Goal: Transaction & Acquisition: Obtain resource

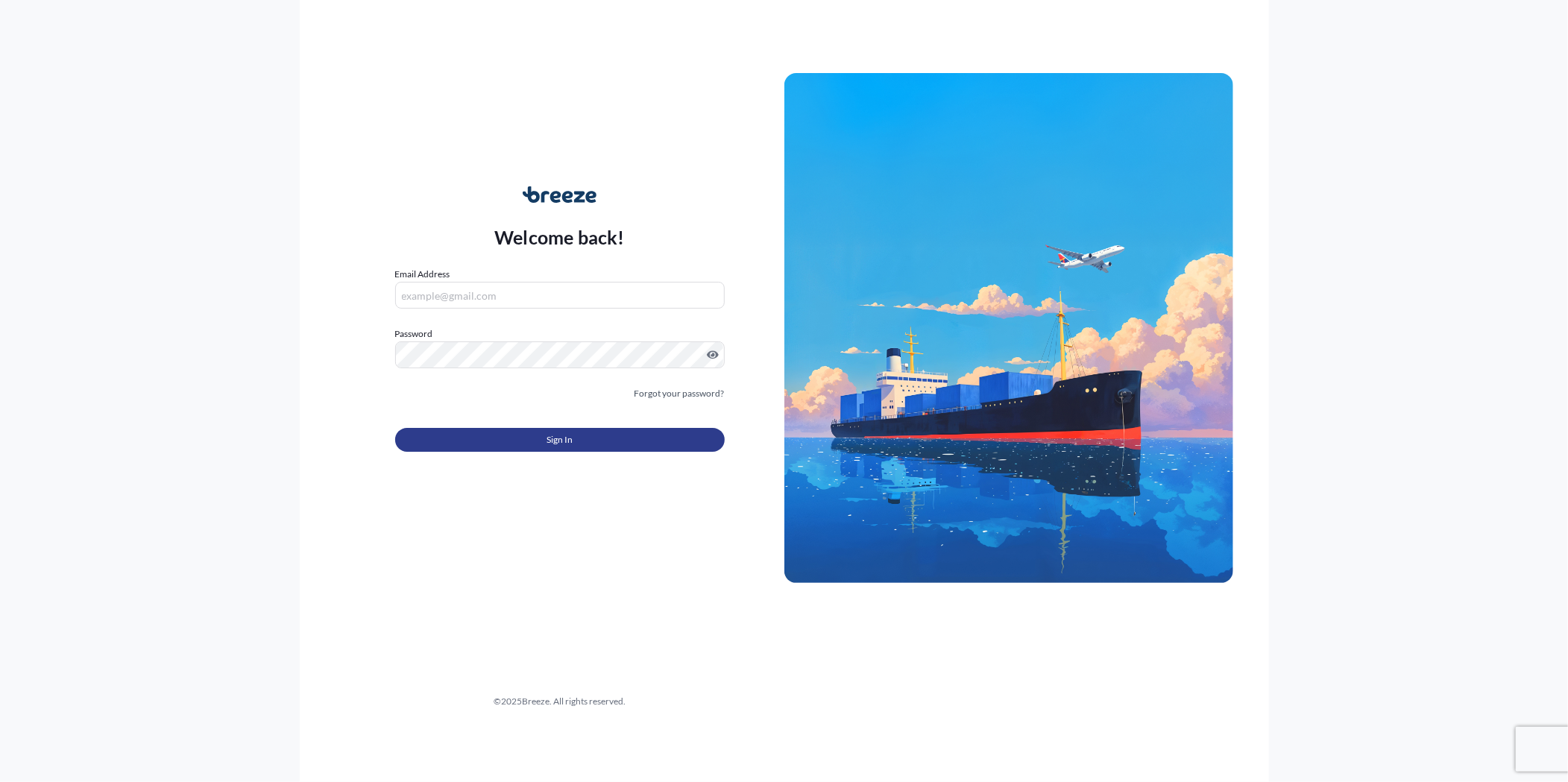
type input "[PERSON_NAME][EMAIL_ADDRESS][PERSON_NAME][DOMAIN_NAME]"
click at [601, 439] on button "Sign In" at bounding box center [560, 440] width 329 height 23
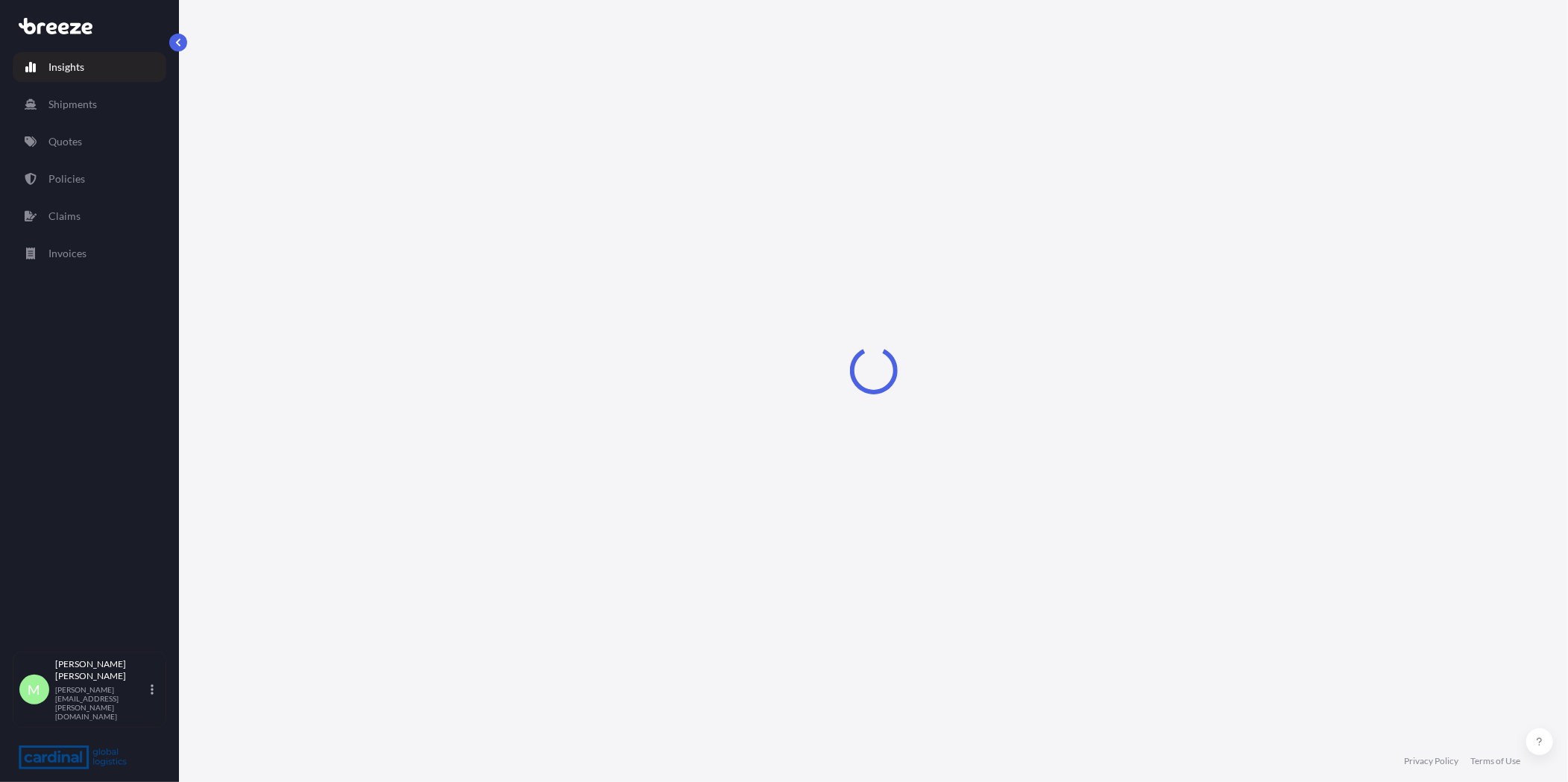
select select "2025"
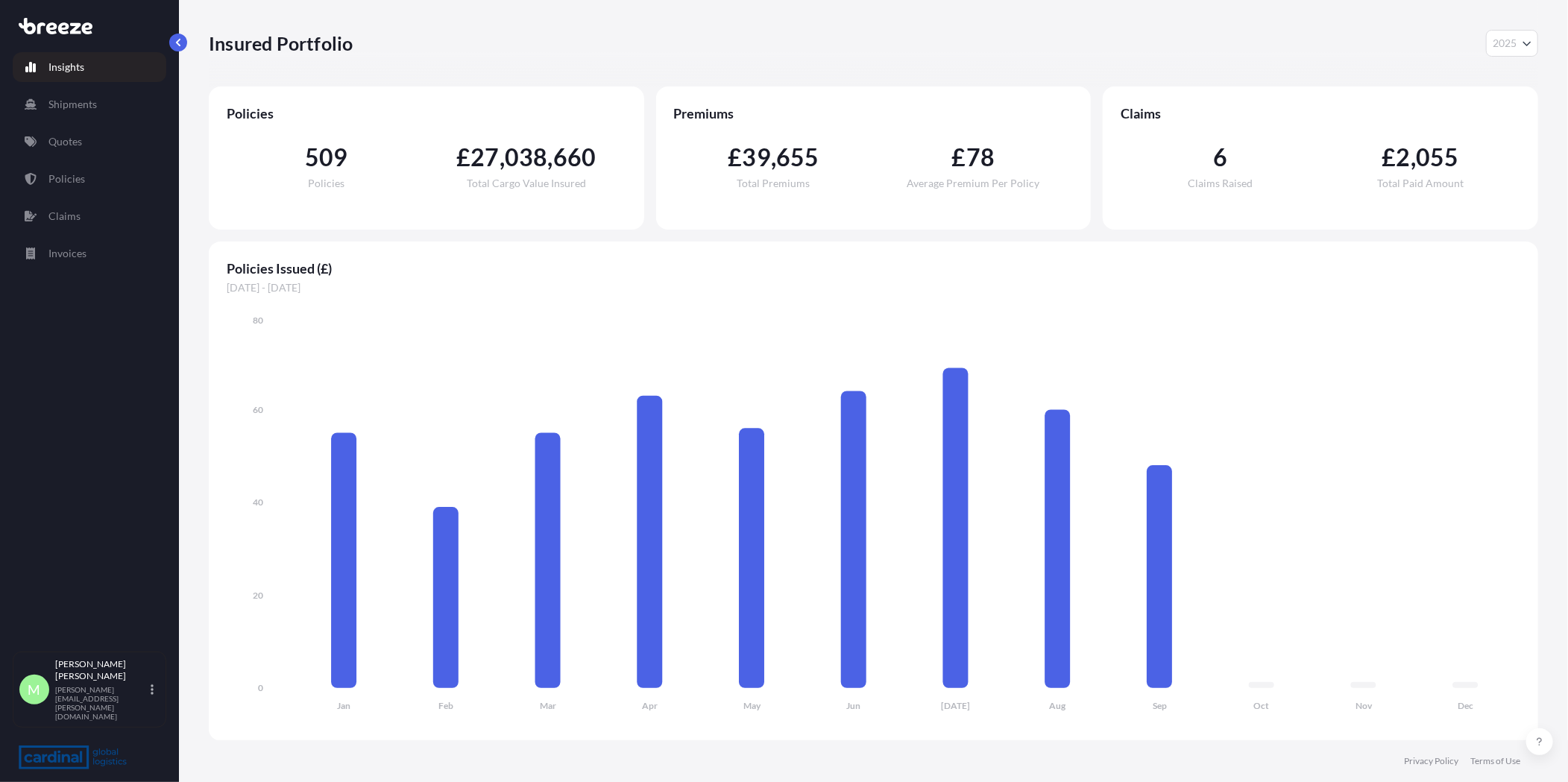
click at [79, 152] on link "Quotes" at bounding box center [89, 141] width 153 height 30
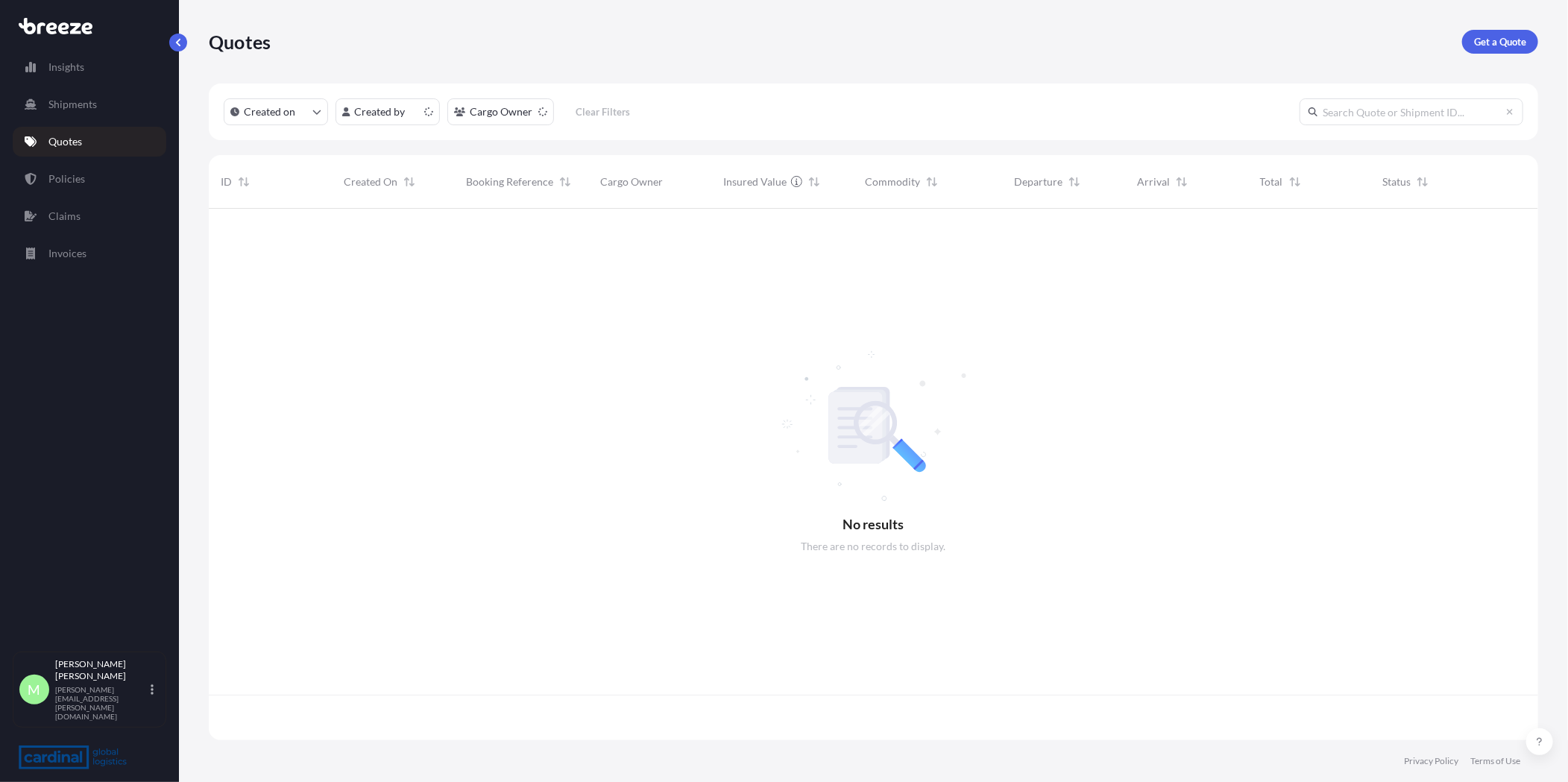
scroll to position [527, 1316]
click at [1479, 50] on link "Get a Quote" at bounding box center [1499, 42] width 76 height 23
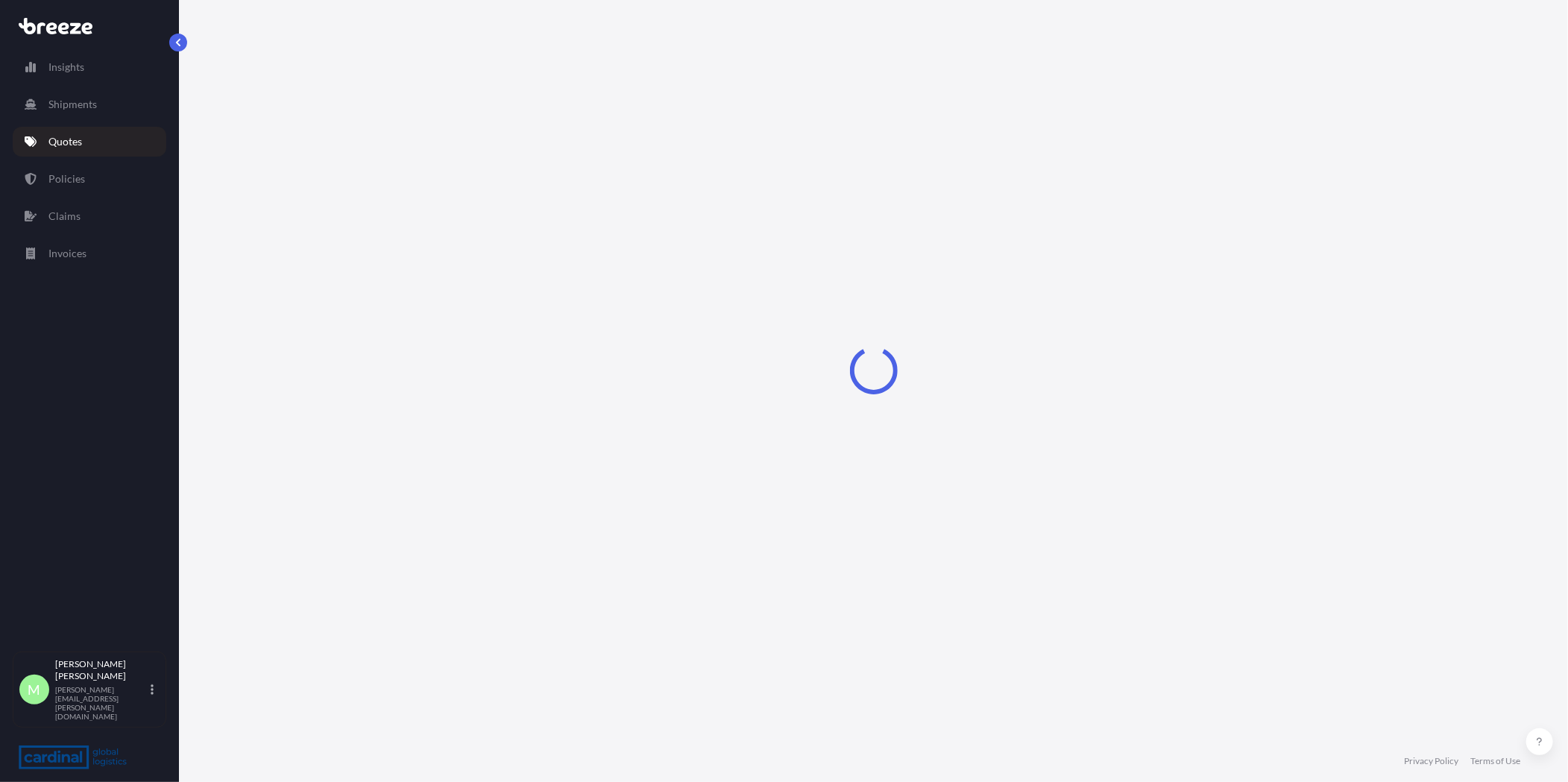
select select "Sea"
select select "1"
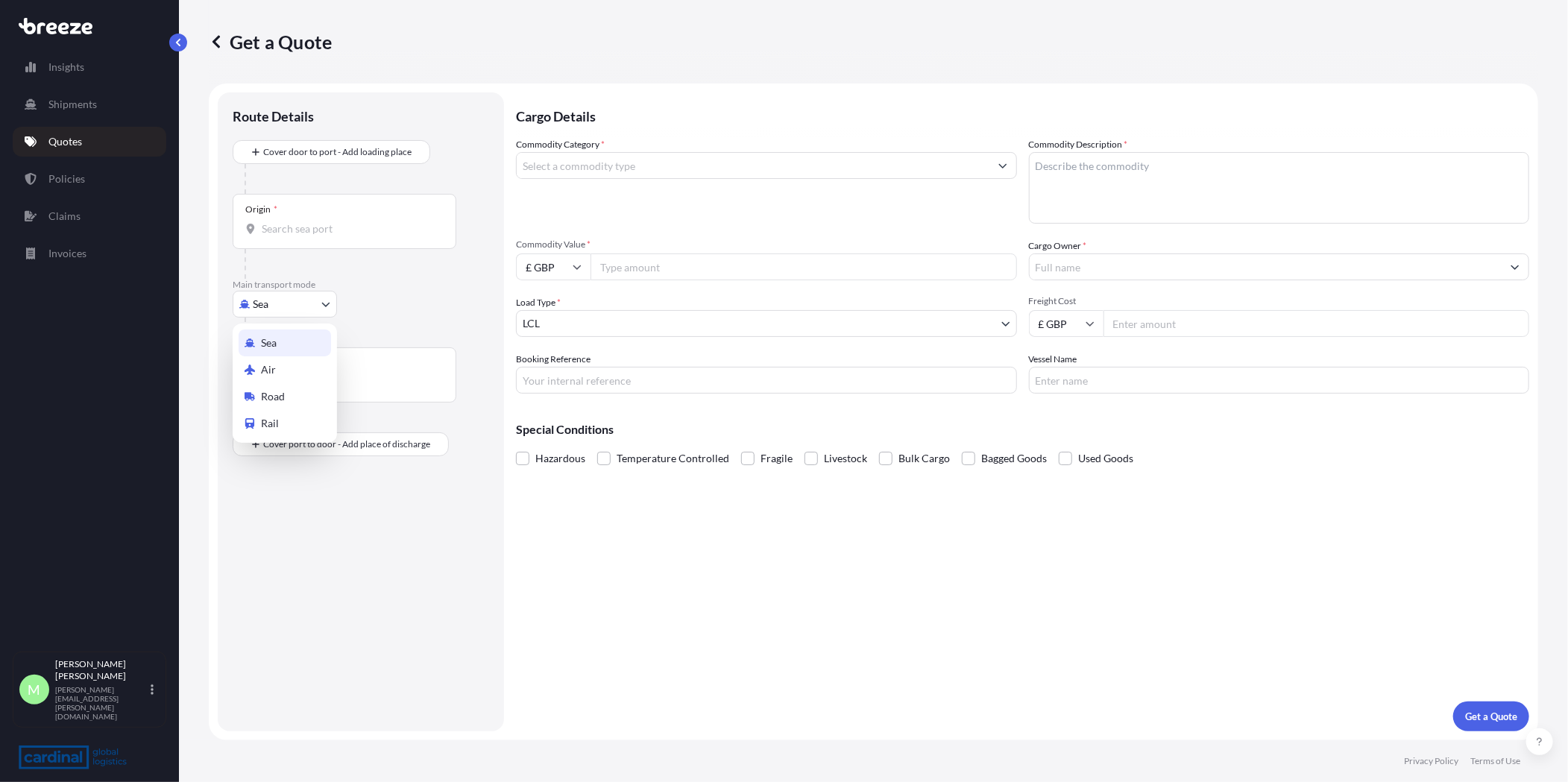
click at [272, 295] on body "Insights Shipments Quotes Policies Claims Invoices M [PERSON_NAME] [PERSON_NAME…" at bounding box center [784, 391] width 1568 height 782
click at [288, 396] on div "Road" at bounding box center [284, 396] width 92 height 27
select select "Road"
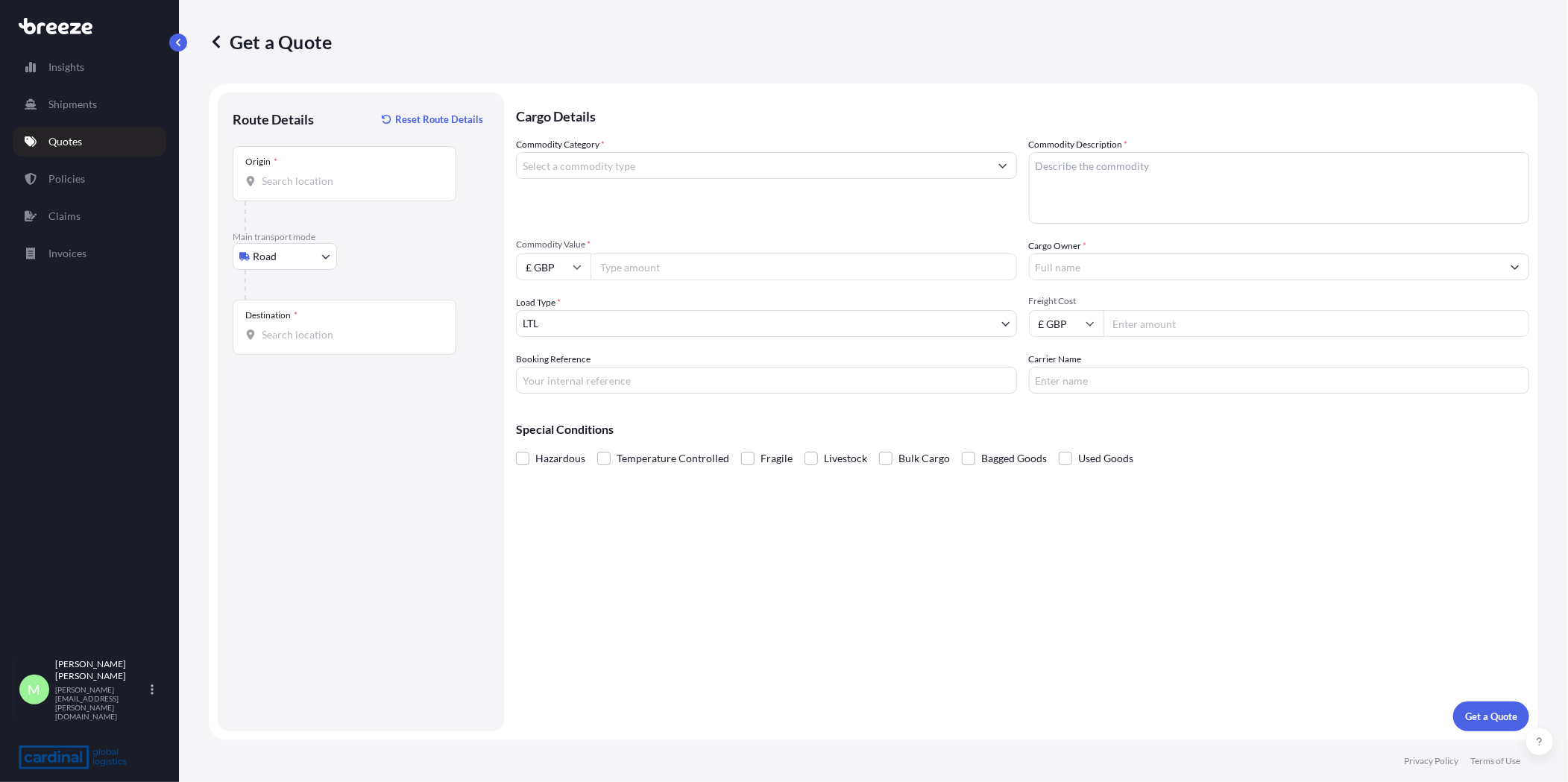
click at [318, 185] on input "Origin *" at bounding box center [349, 181] width 176 height 15
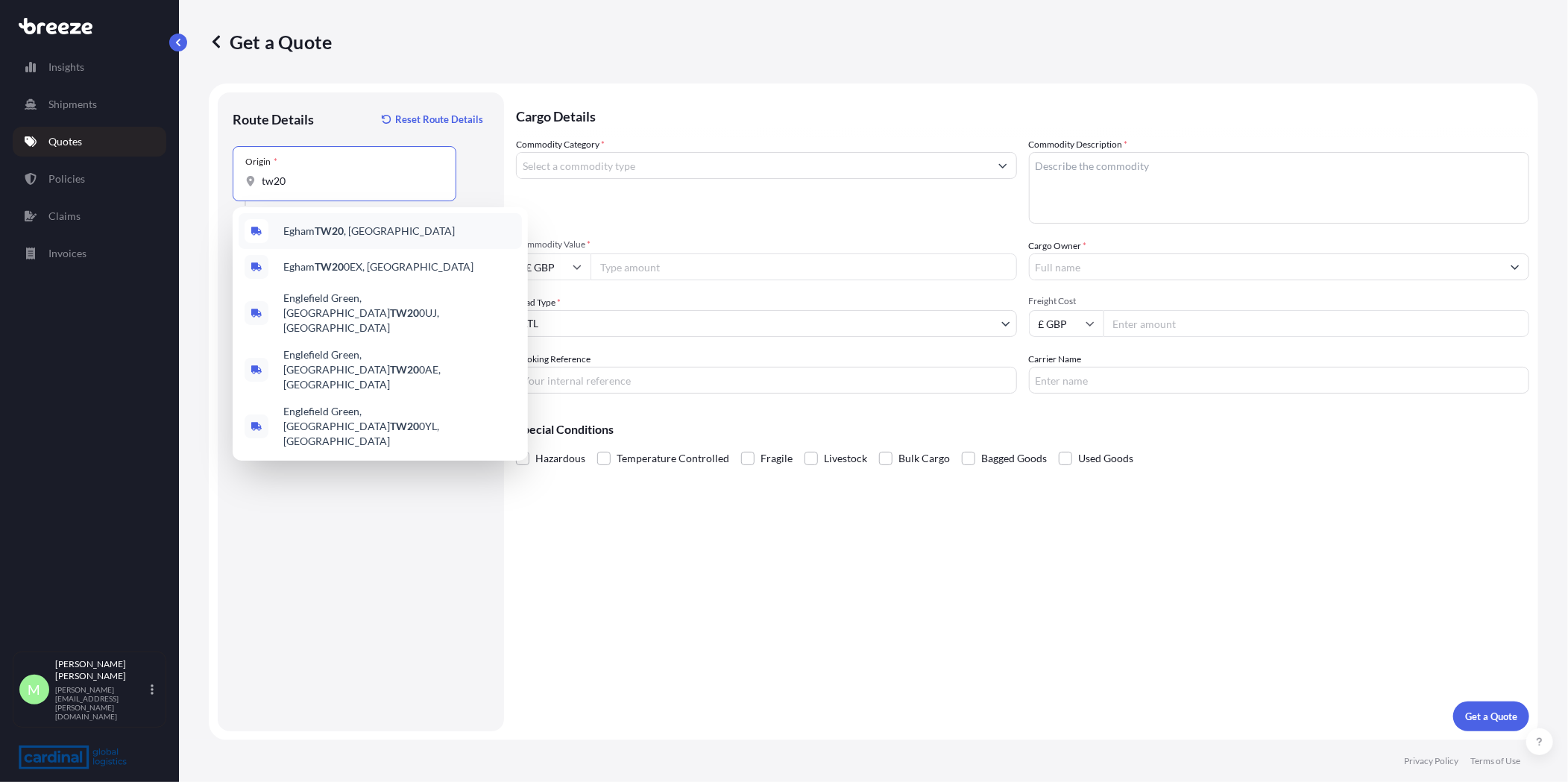
click at [354, 237] on span "Egham TW20 , [GEOGRAPHIC_DATA]" at bounding box center [369, 231] width 172 height 15
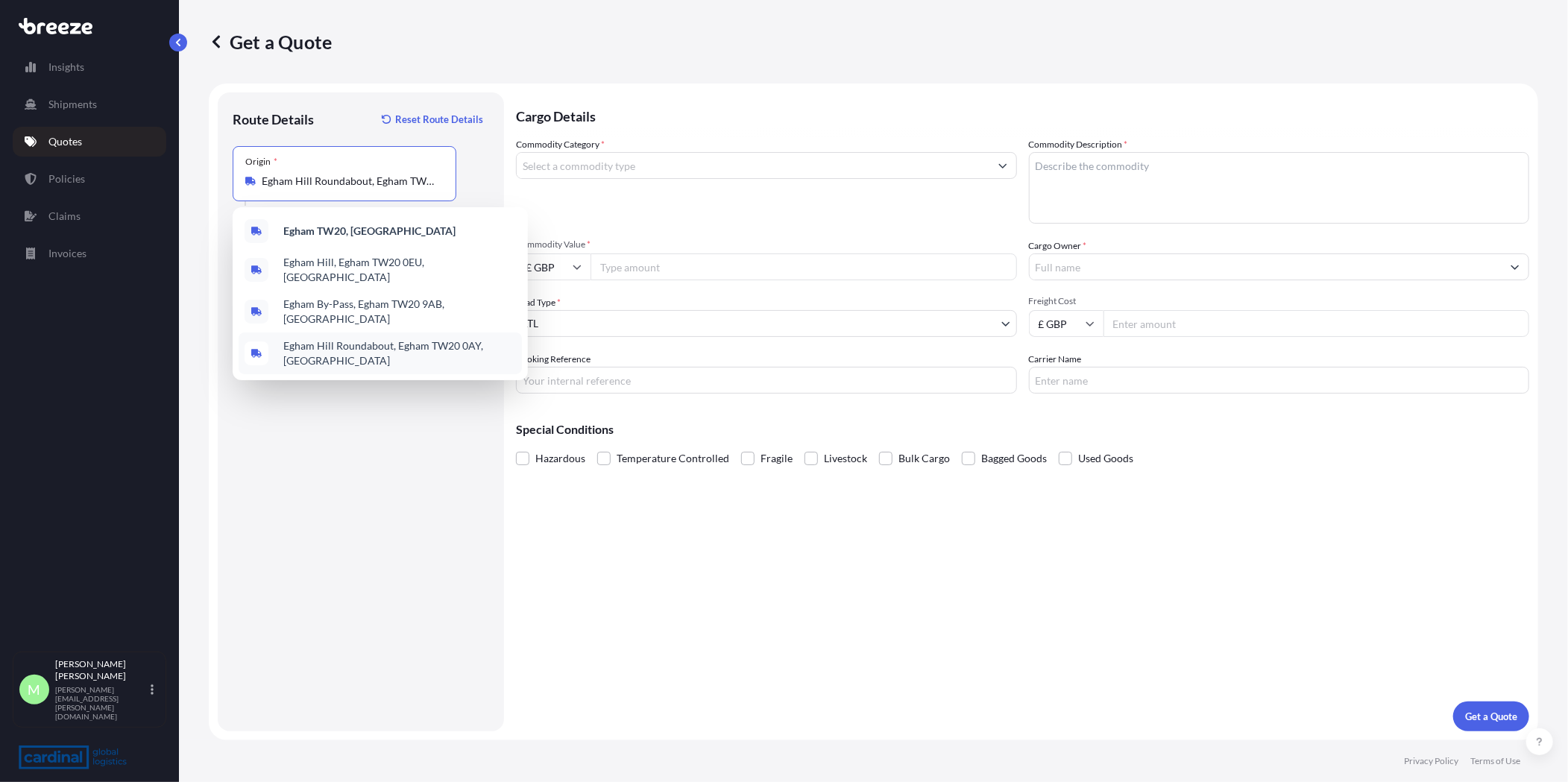
paste input "Amsterdam 1096 HA"
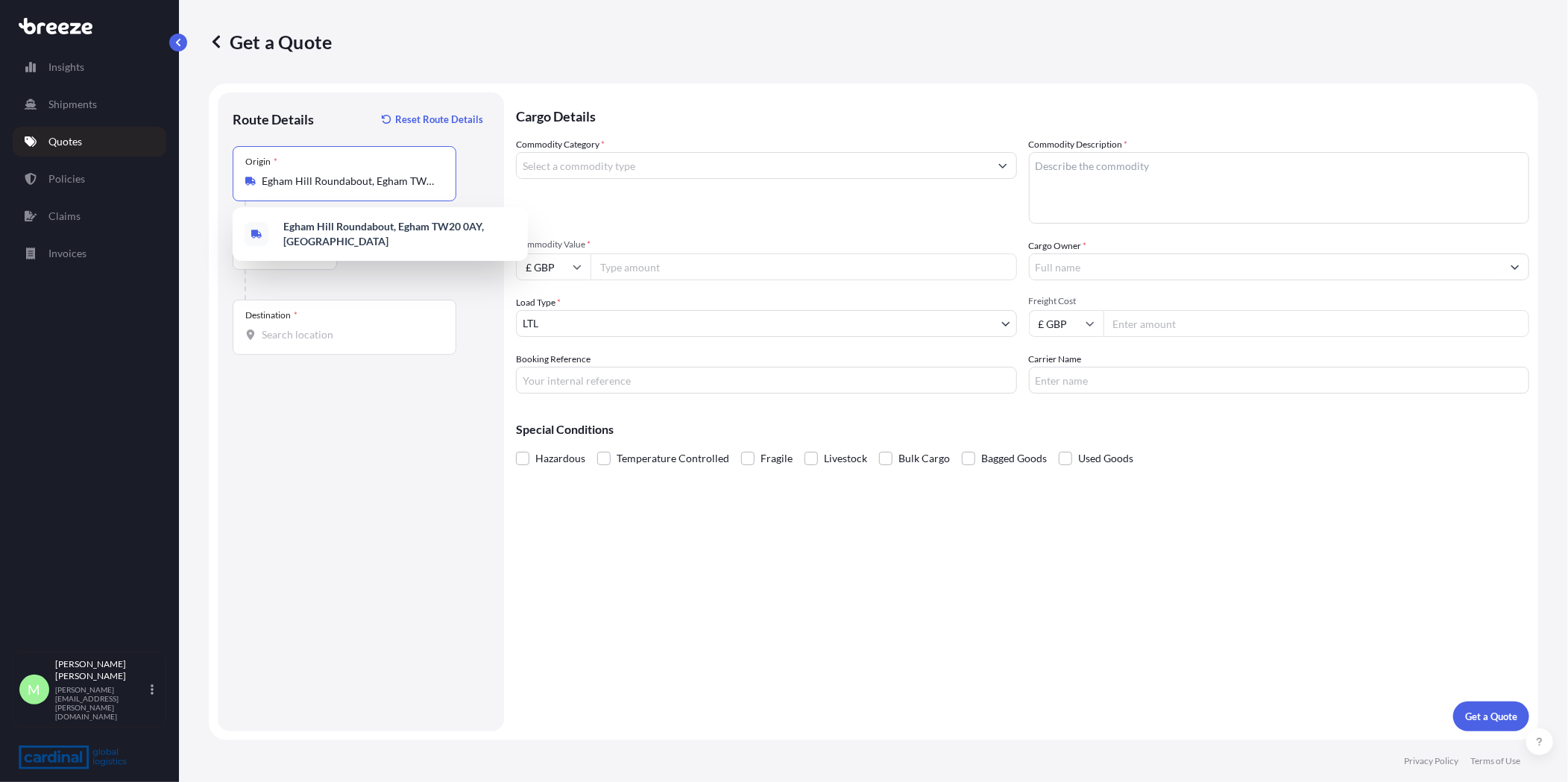
drag, startPoint x: 425, startPoint y: 180, endPoint x: 186, endPoint y: 191, distance: 239.3
click at [188, 191] on div "Get a Quote Route Details Reset Route Details Place of loading Road Road Rail O…" at bounding box center [873, 370] width 1388 height 740
click at [438, 182] on div "Egham Hill Roundabout, Egham TW20 0AY, UK" at bounding box center [345, 181] width 199 height 15
click at [438, 182] on input "Egham Hill Roundabout, Egham TW20 0AY, UK" at bounding box center [349, 181] width 176 height 15
drag, startPoint x: 441, startPoint y: 182, endPoint x: 255, endPoint y: 189, distance: 186.1
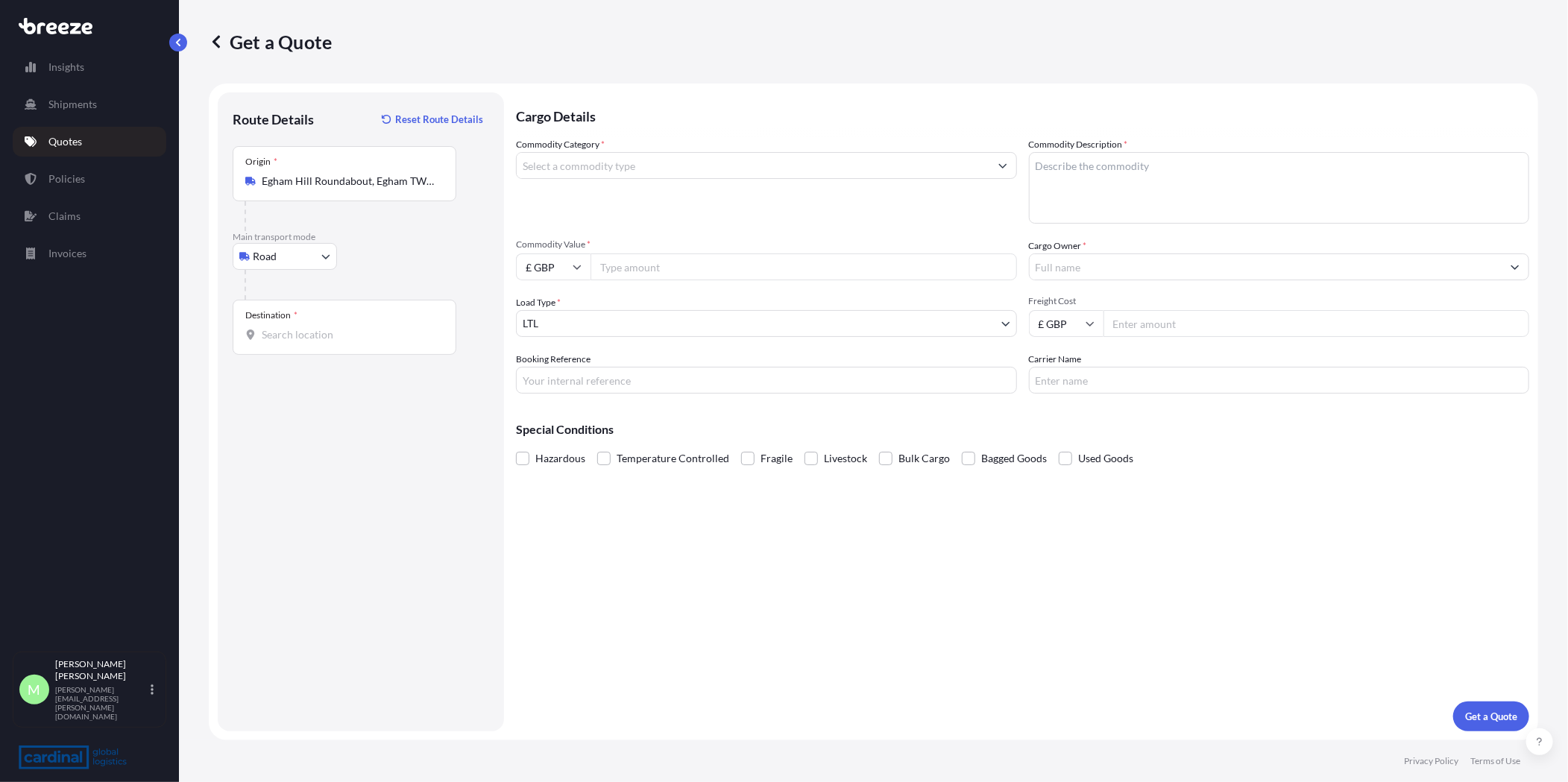
click at [255, 189] on div "Origin * Egham Hill Roundabout, Egham TW20 0AY, UK" at bounding box center [345, 173] width 224 height 55
drag, startPoint x: 255, startPoint y: 189, endPoint x: 350, endPoint y: 186, distance: 95.0
click at [350, 186] on input "Egham Hill Roundabout, Egham TW20 0AY, UK" at bounding box center [349, 181] width 176 height 15
click at [351, 186] on input "Egham Hill Roundabout, Egham TW20 0AY, UK" at bounding box center [349, 181] width 176 height 15
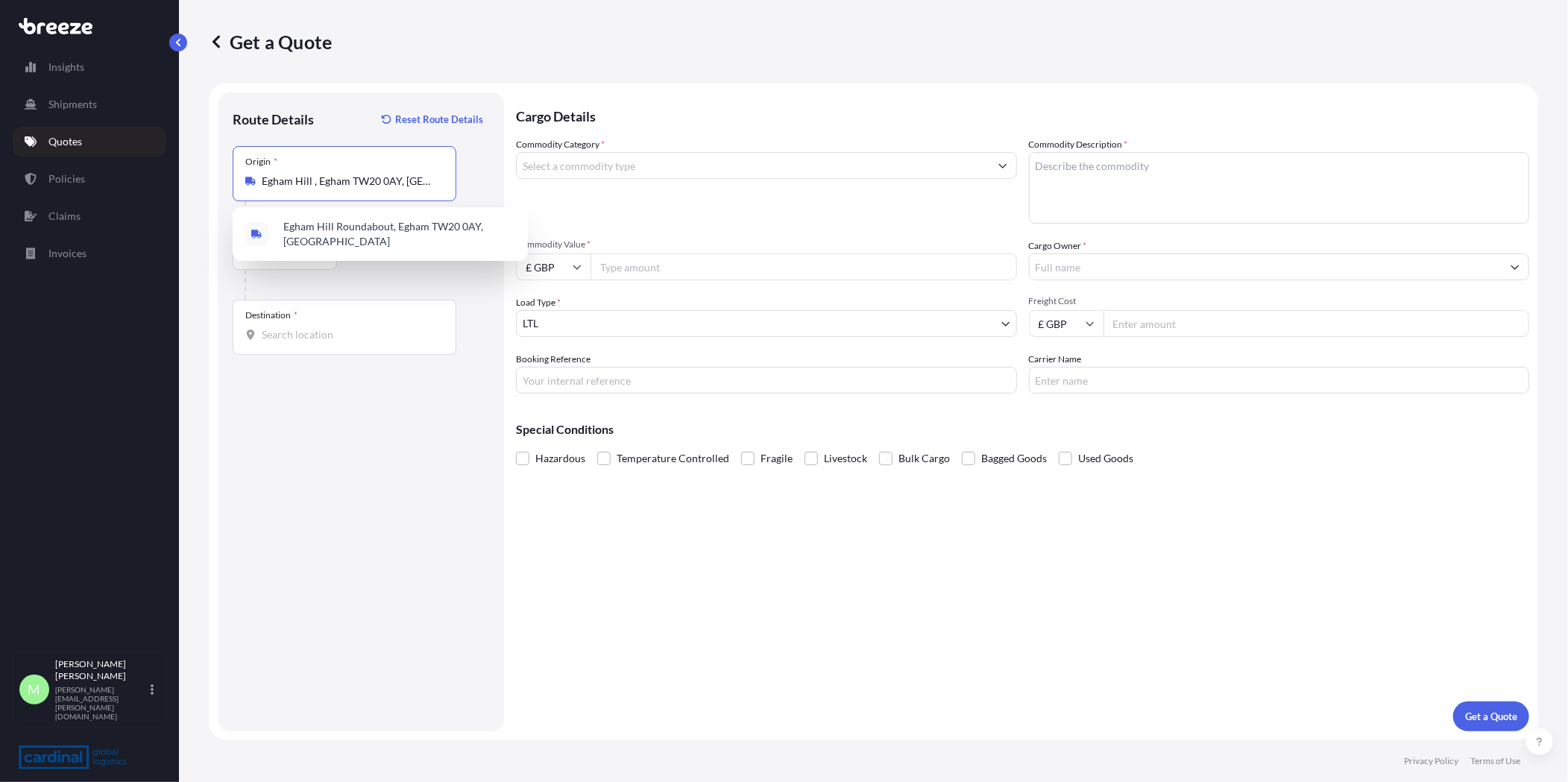
drag, startPoint x: 378, startPoint y: 178, endPoint x: 422, endPoint y: 180, distance: 44.0
click at [390, 180] on input "Egham Hill , Egham TW20 0AY, UK" at bounding box center [349, 181] width 176 height 15
drag, startPoint x: 418, startPoint y: 182, endPoint x: 278, endPoint y: 188, distance: 140.1
click at [282, 188] on input "Egham Hill , Egham TW20 0AY, UK" at bounding box center [349, 181] width 176 height 15
drag, startPoint x: 314, startPoint y: 191, endPoint x: 238, endPoint y: 198, distance: 76.3
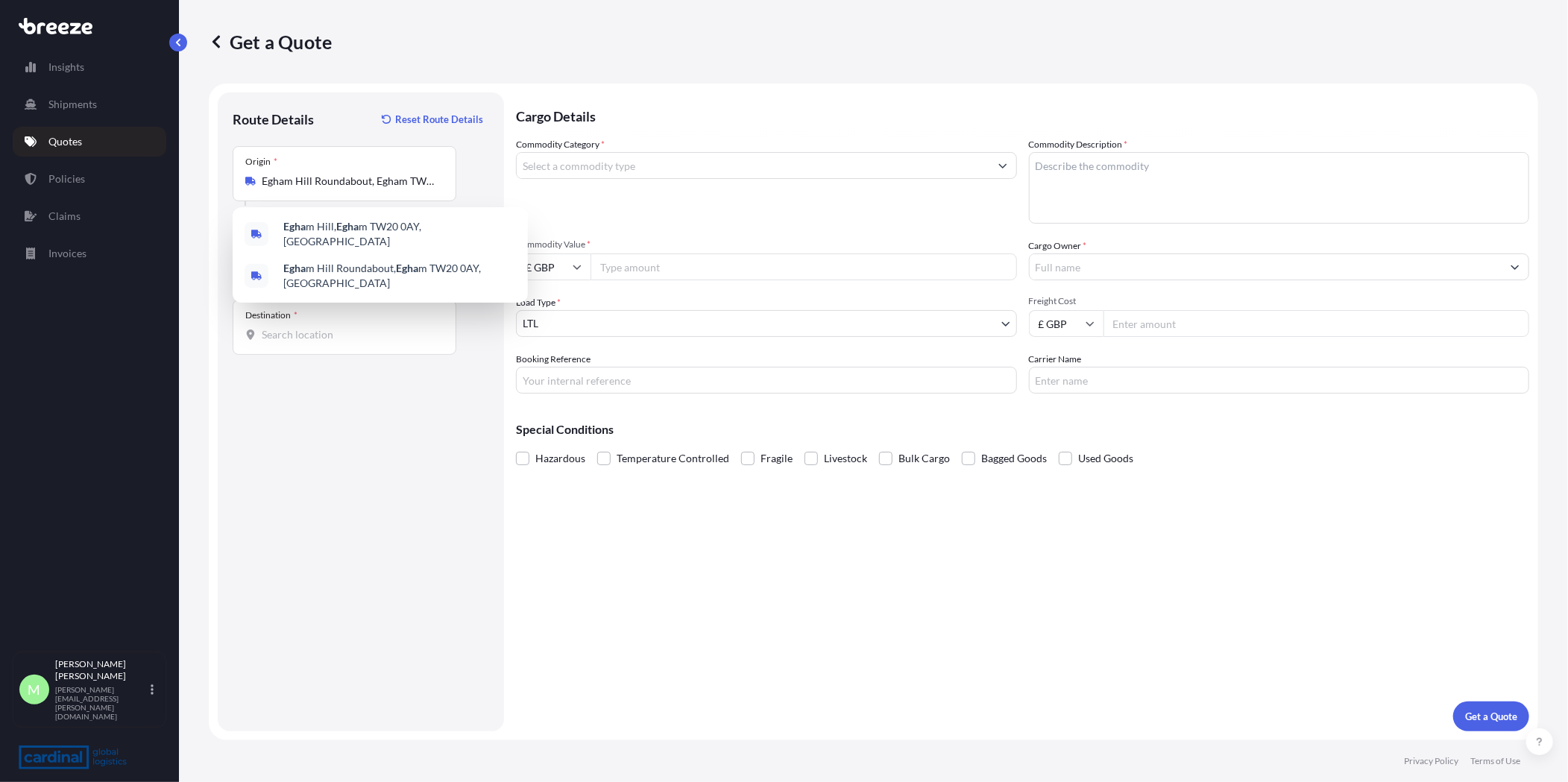
click at [241, 198] on div "Origin * Egham Hill Roundabout, Egham TW20 0AY, UK" at bounding box center [345, 173] width 224 height 55
click at [262, 189] on input "Egham Hill Roundabout, Egham TW20 0AY, UK" at bounding box center [349, 181] width 176 height 15
drag, startPoint x: 404, startPoint y: 178, endPoint x: 462, endPoint y: 182, distance: 58.1
click at [460, 182] on div "Origin * Egham Hill Roundabout, Egham TW20 0AY, UK" at bounding box center [361, 189] width 256 height 85
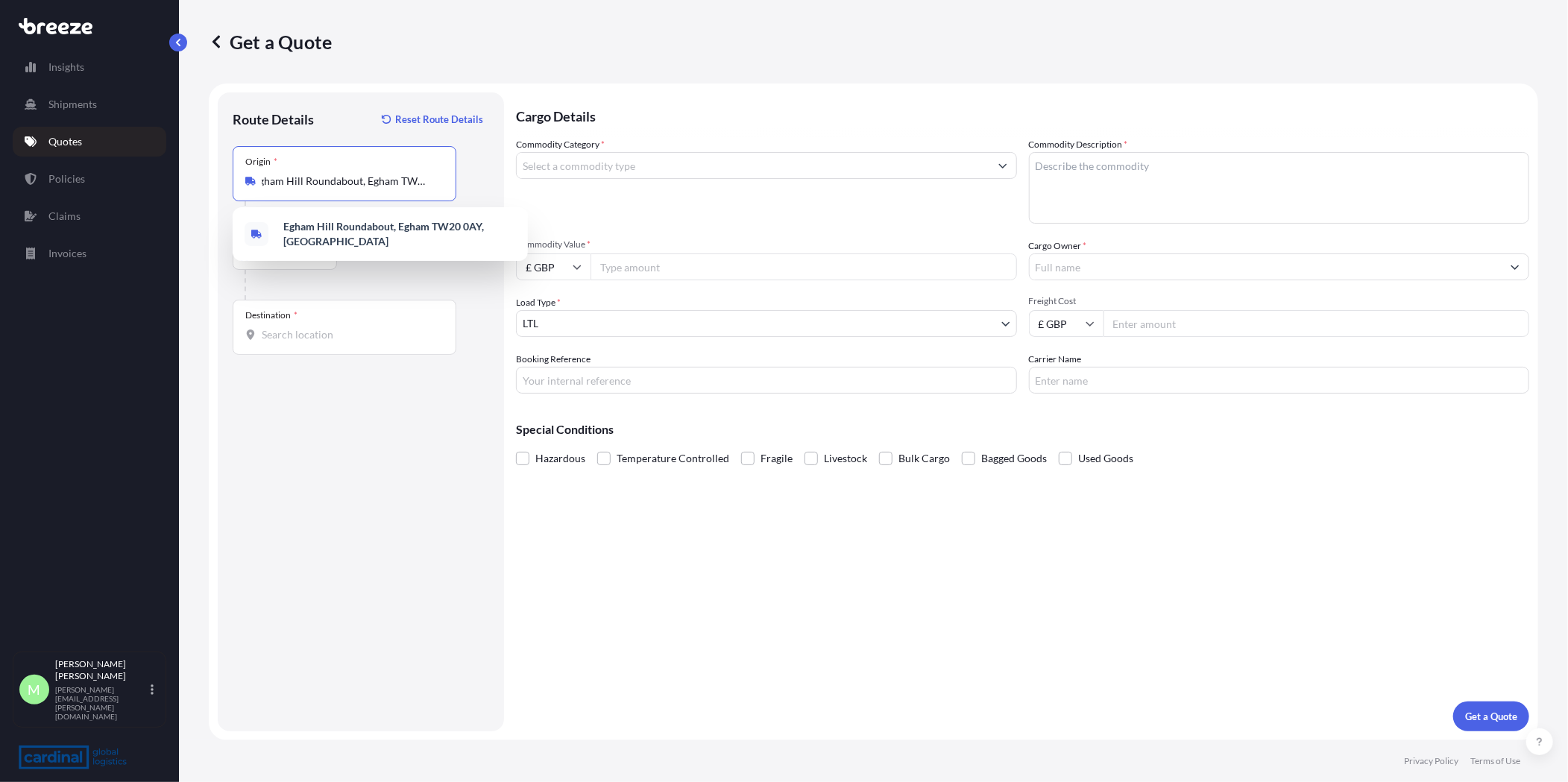
scroll to position [0, 6]
type input "Egham Hill Roundabout, Egham TW20 0AY, UK"
drag, startPoint x: 441, startPoint y: 182, endPoint x: 273, endPoint y: 189, distance: 168.1
click at [273, 189] on div "Origin * Egham Hill Roundabout, Egham TW20 0AY, UK" at bounding box center [345, 173] width 224 height 55
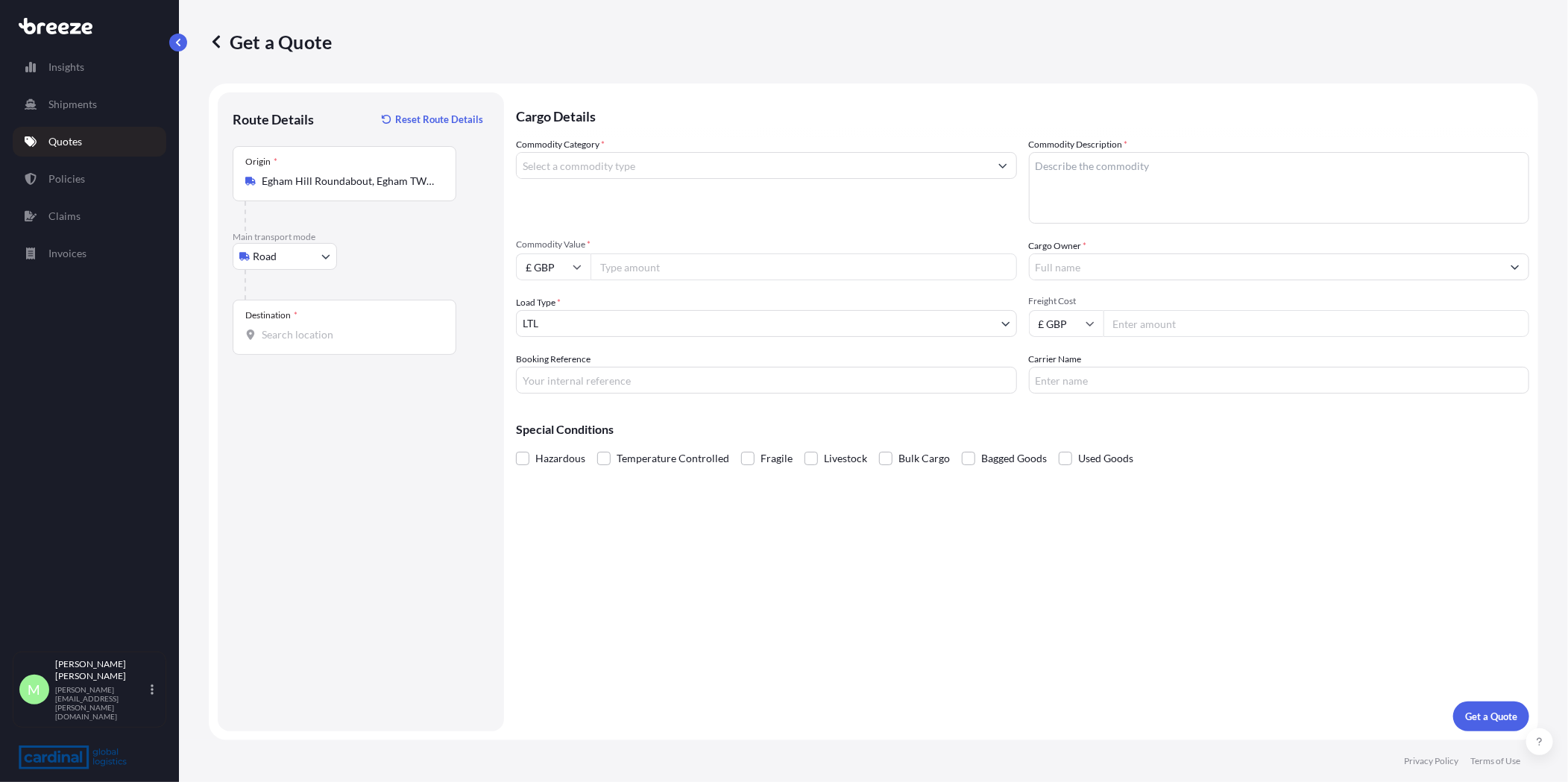
drag, startPoint x: 273, startPoint y: 189, endPoint x: 359, endPoint y: 177, distance: 86.8
click at [359, 177] on input "Egham Hill Roundabout, Egham TW20 0AY, UK" at bounding box center [349, 181] width 176 height 15
click at [358, 176] on input "Egham Hill Roundabout, Egham TW20 0AY, UK" at bounding box center [349, 181] width 176 height 15
click at [356, 176] on input "Egham Hill Roundabout, Egham TW20 0AY, UK" at bounding box center [349, 181] width 176 height 15
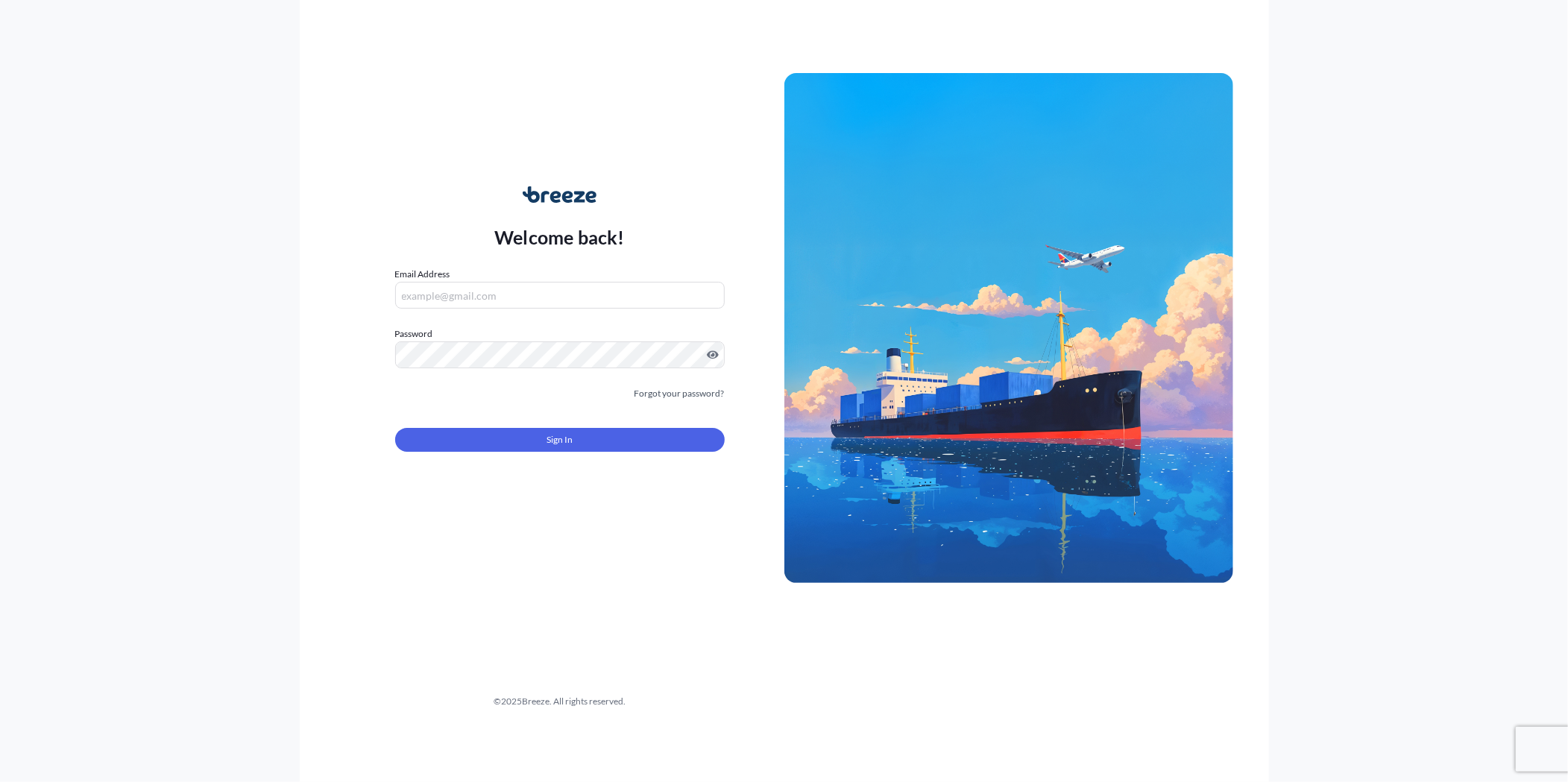
type input "[PERSON_NAME][EMAIL_ADDRESS][PERSON_NAME][DOMAIN_NAME]"
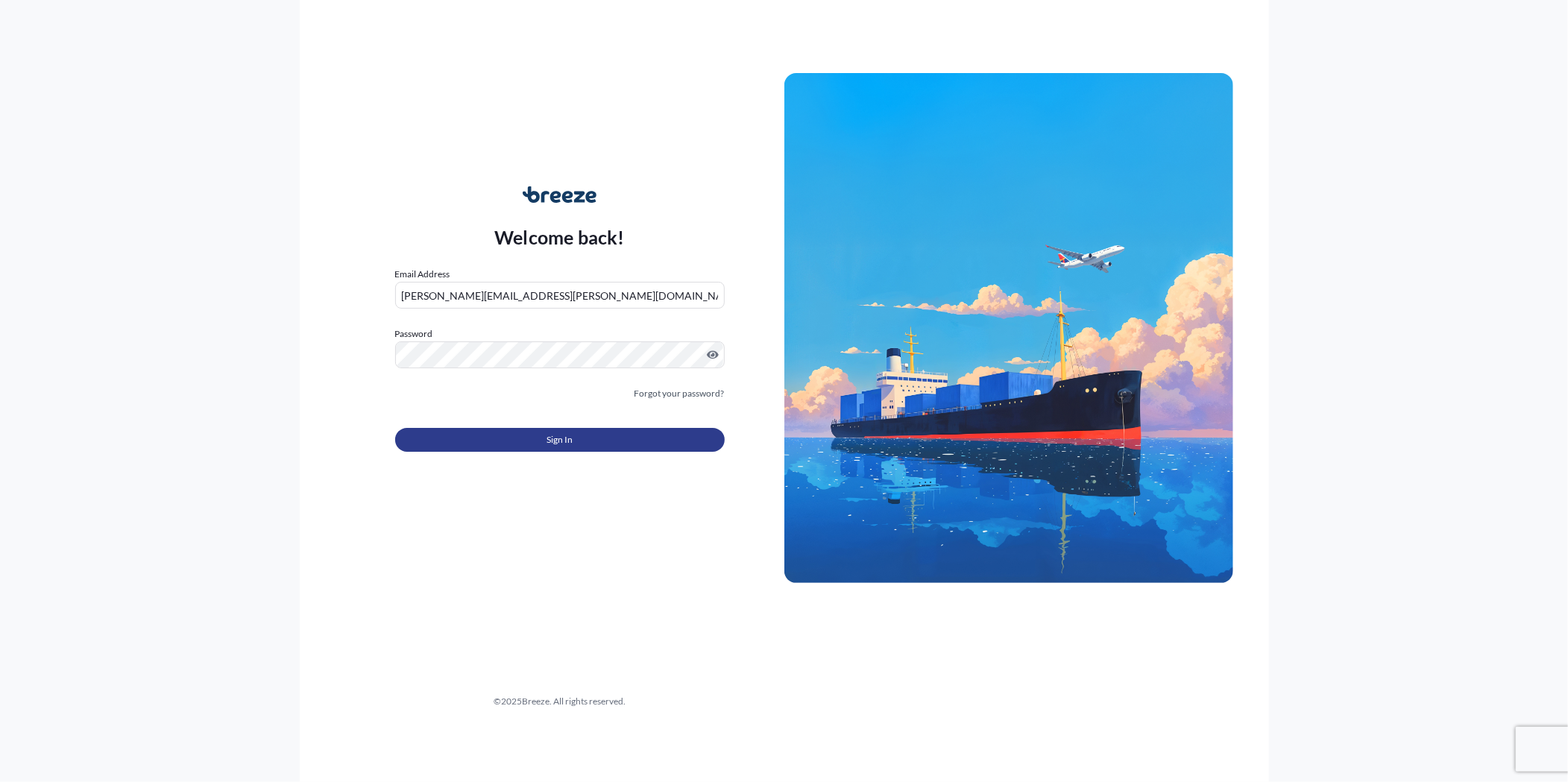
click at [482, 434] on button "Sign In" at bounding box center [560, 440] width 329 height 23
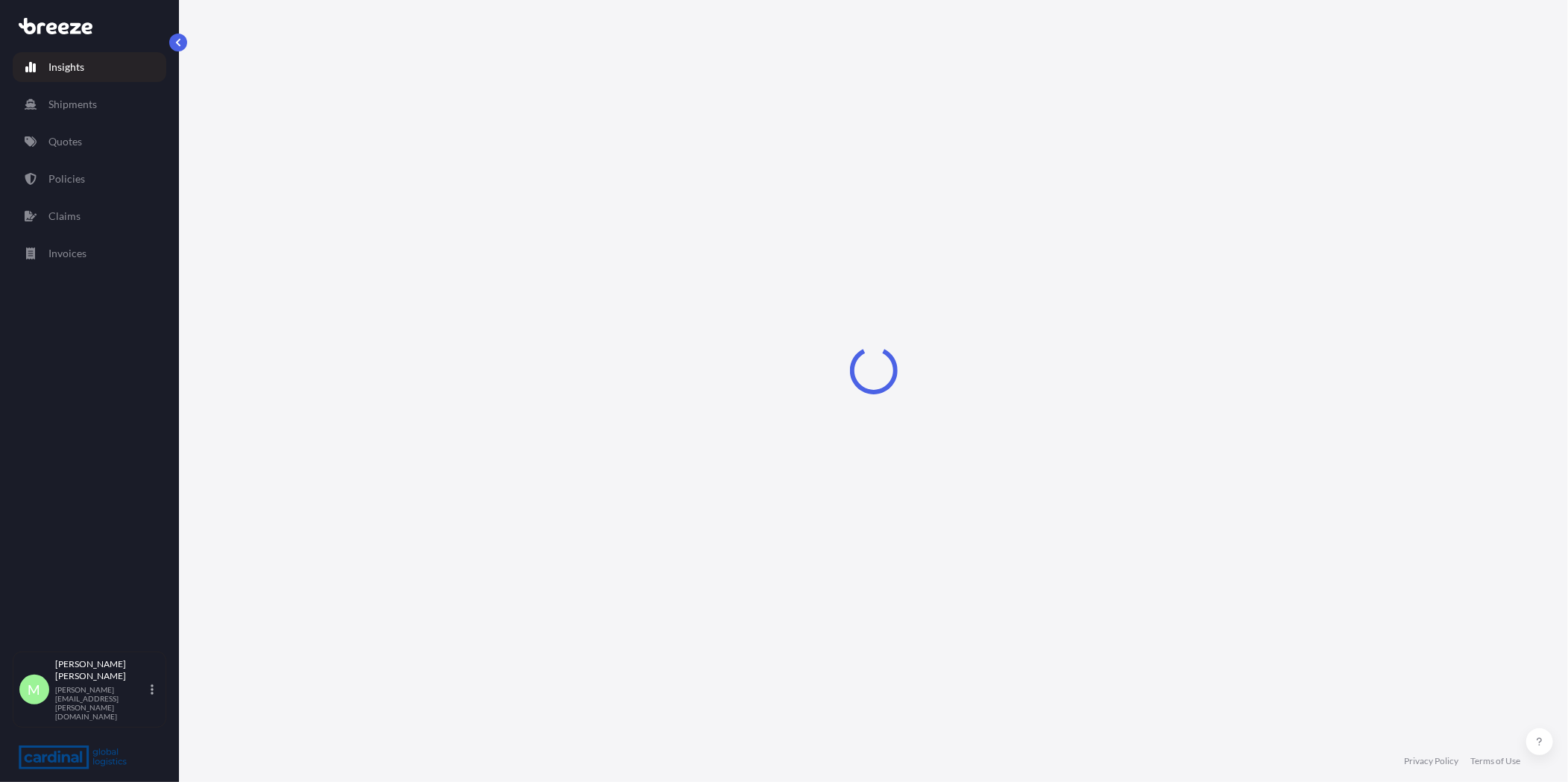
select select "2025"
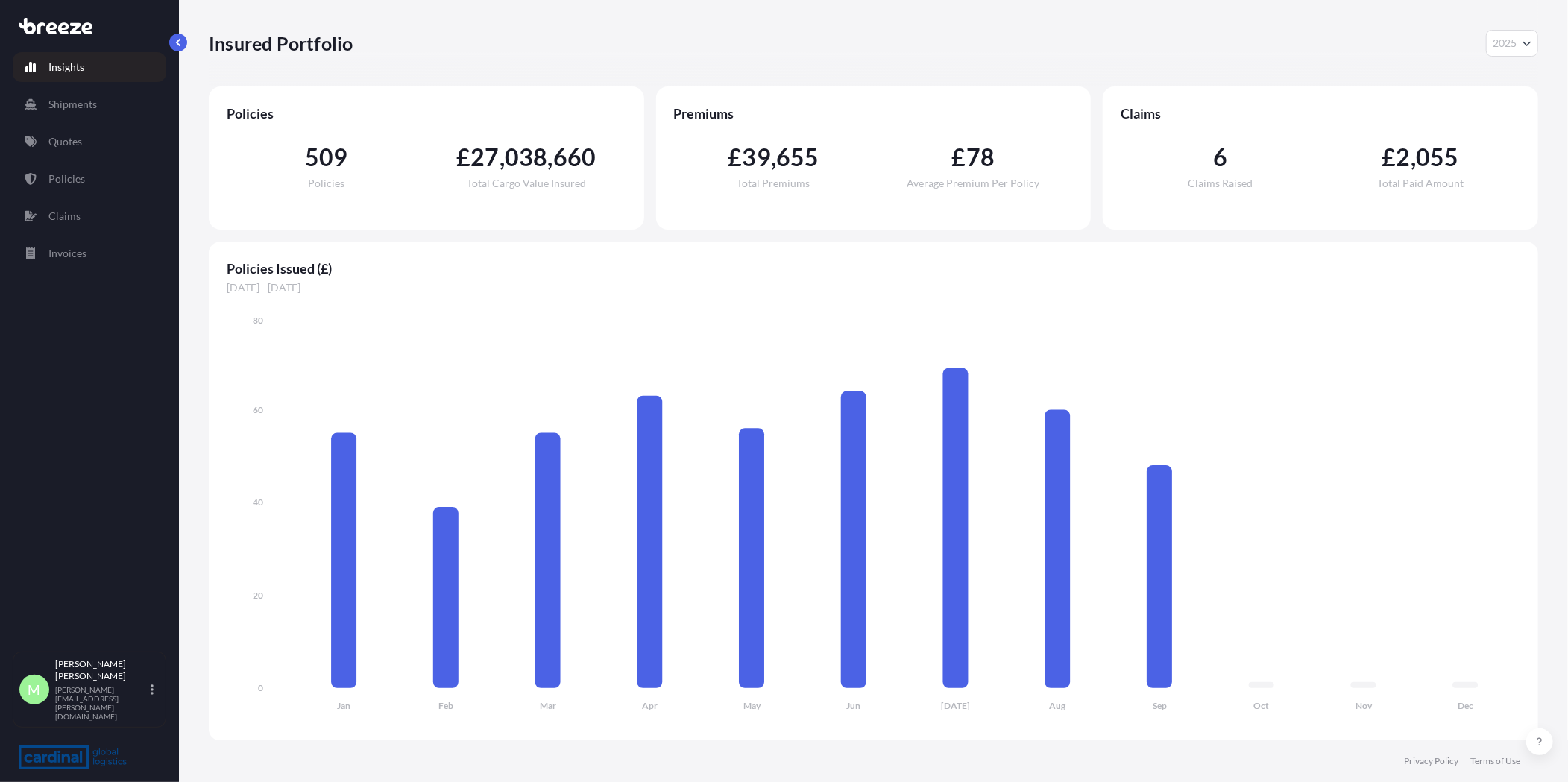
click at [66, 130] on link "Quotes" at bounding box center [89, 141] width 153 height 30
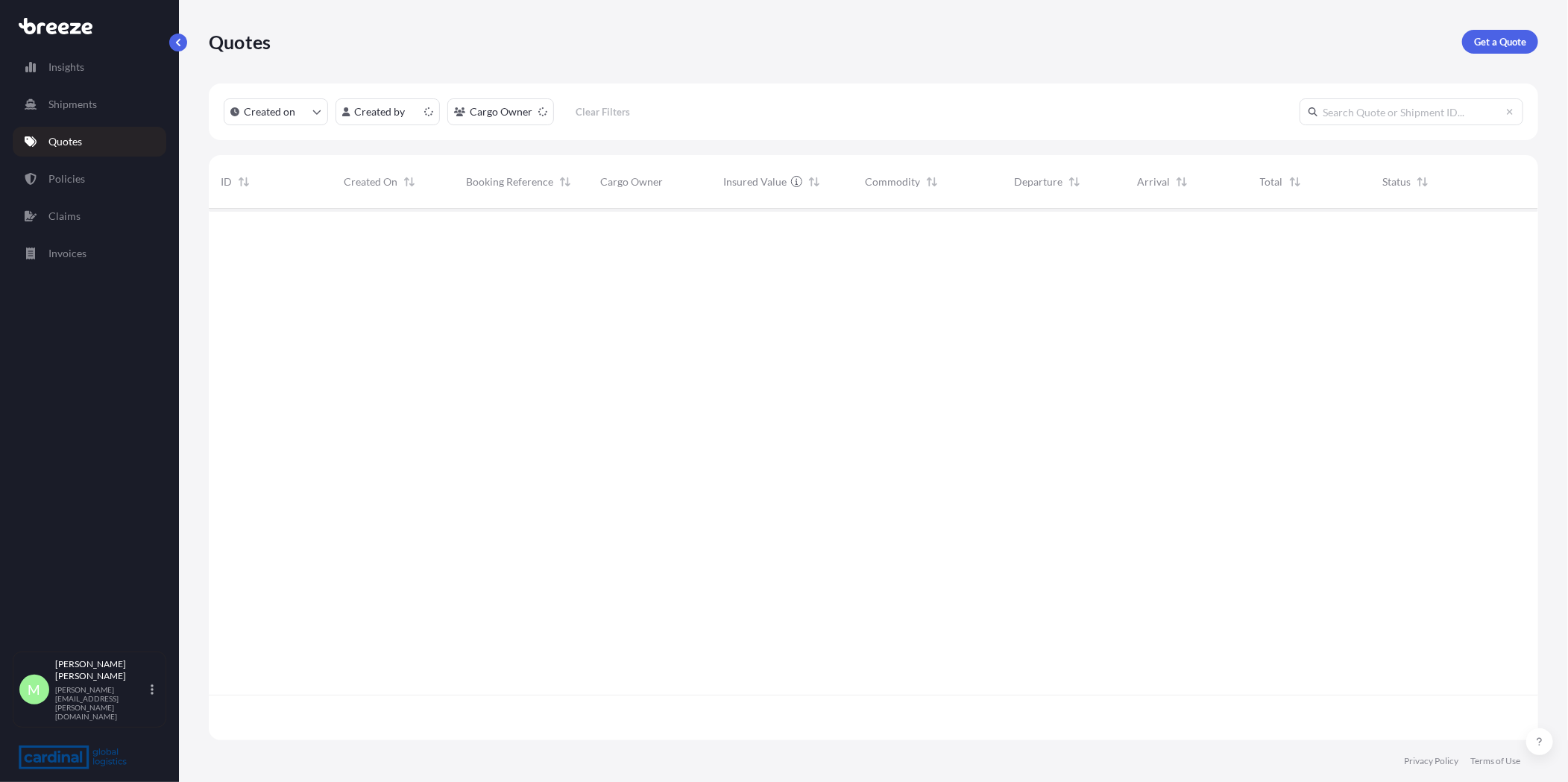
scroll to position [527, 1316]
click at [1492, 42] on p "Get a Quote" at bounding box center [1500, 42] width 52 height 15
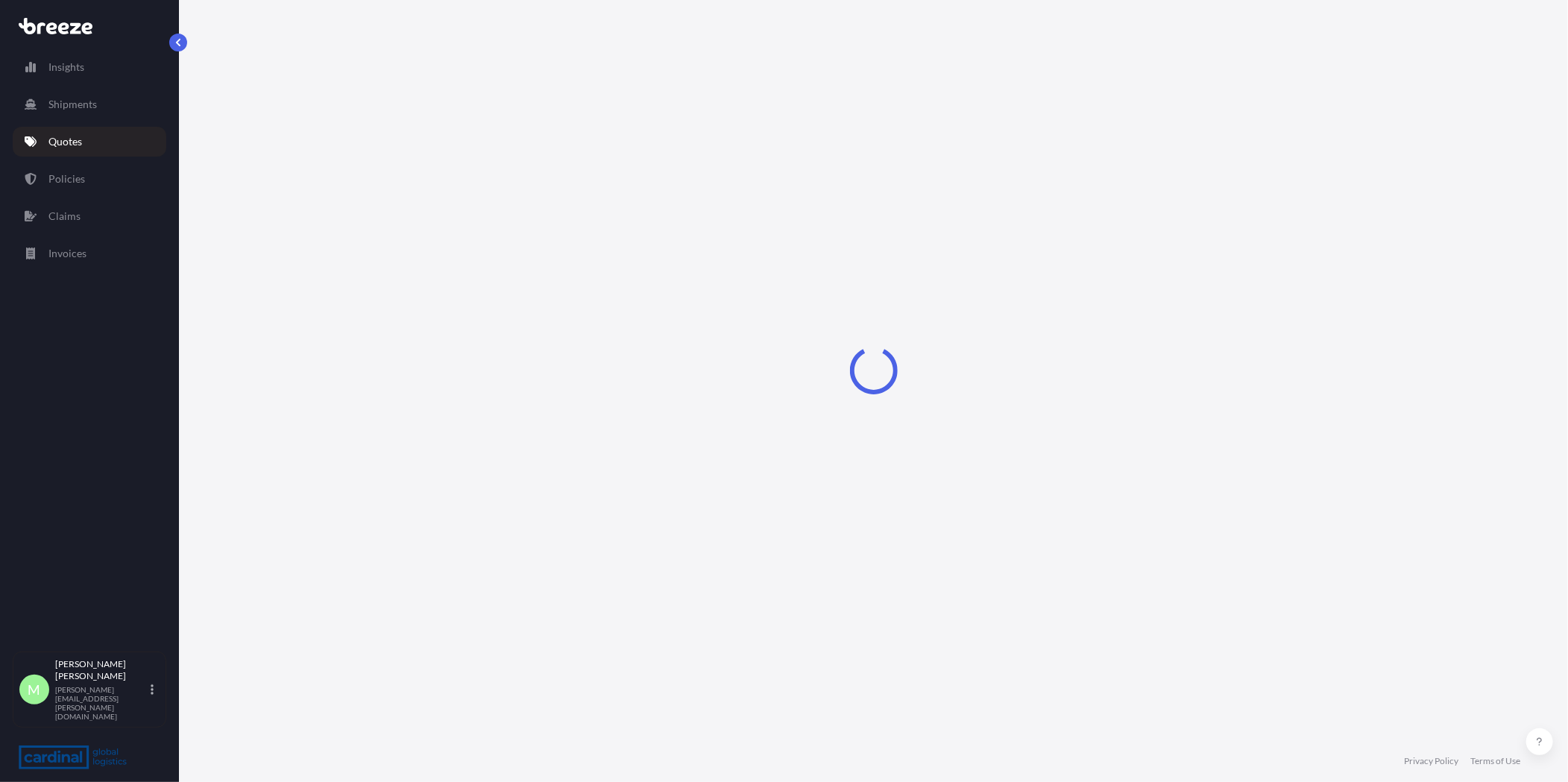
select select "Sea"
select select "1"
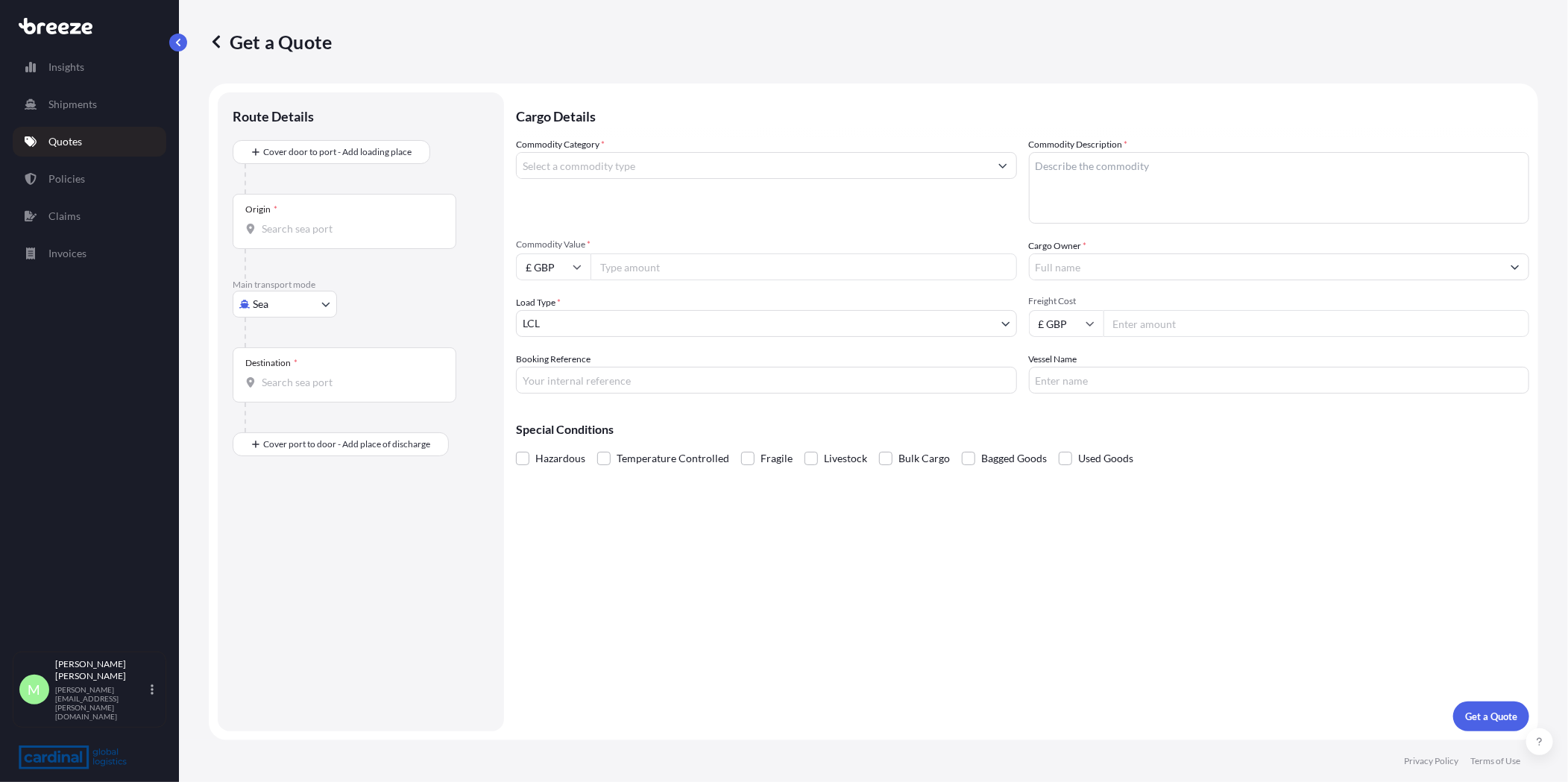
click at [270, 303] on body "Insights Shipments Quotes Policies Claims Invoices M [PERSON_NAME] [PERSON_NAME…" at bounding box center [784, 391] width 1568 height 782
click at [302, 395] on div "Road" at bounding box center [284, 396] width 92 height 27
select select "Road"
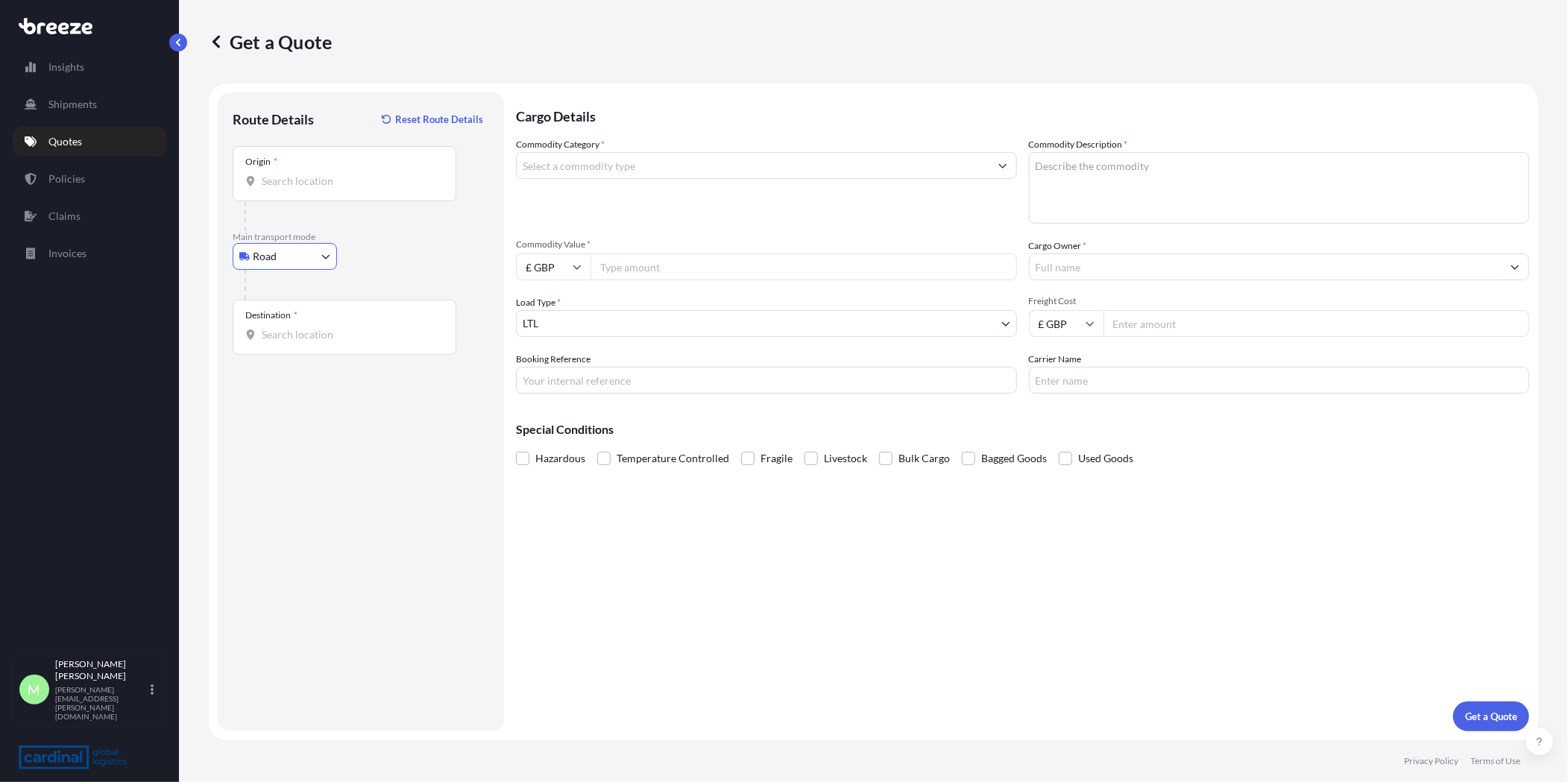
click at [358, 176] on input "Origin *" at bounding box center [349, 181] width 176 height 15
type input "t"
type input "r"
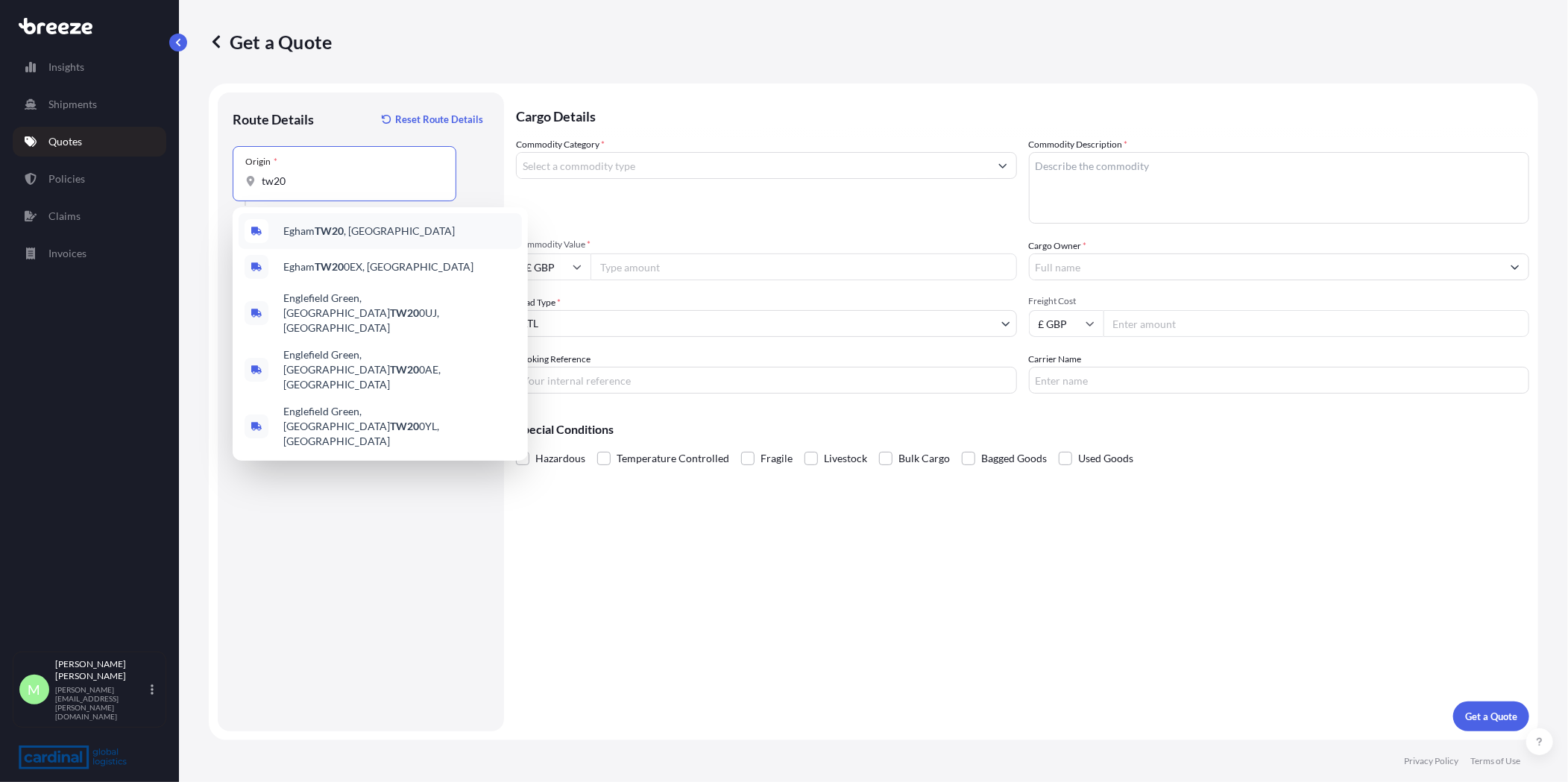
click at [408, 240] on div "Egham TW20 , [GEOGRAPHIC_DATA]" at bounding box center [380, 231] width 283 height 36
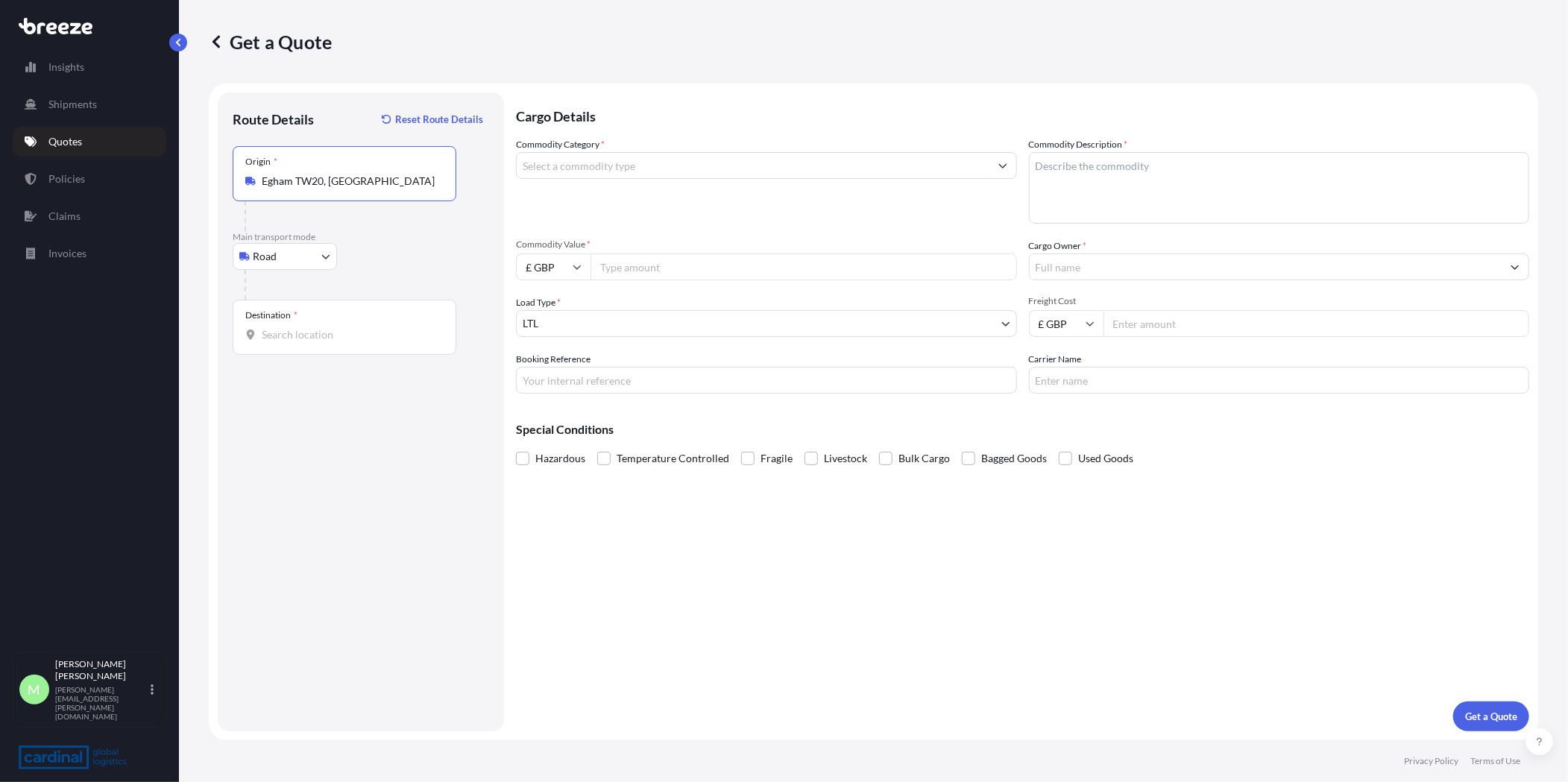
type input "Egham TW20, [GEOGRAPHIC_DATA]"
click at [319, 335] on input "Destination *" at bounding box center [349, 335] width 176 height 15
paste input "Amsterdam 1096 HA"
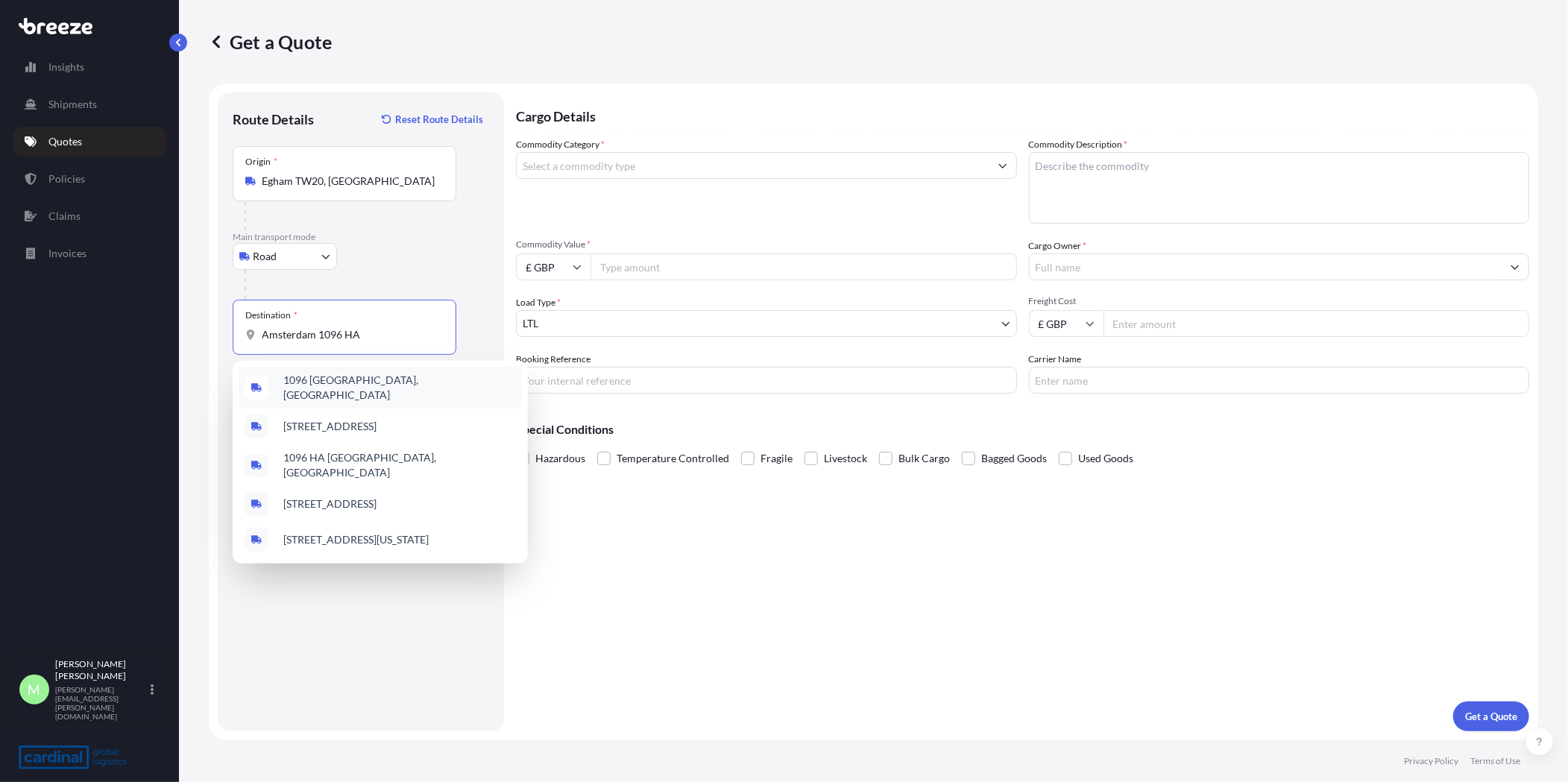
click at [345, 389] on span "1096 [GEOGRAPHIC_DATA], [GEOGRAPHIC_DATA]" at bounding box center [400, 387] width 233 height 30
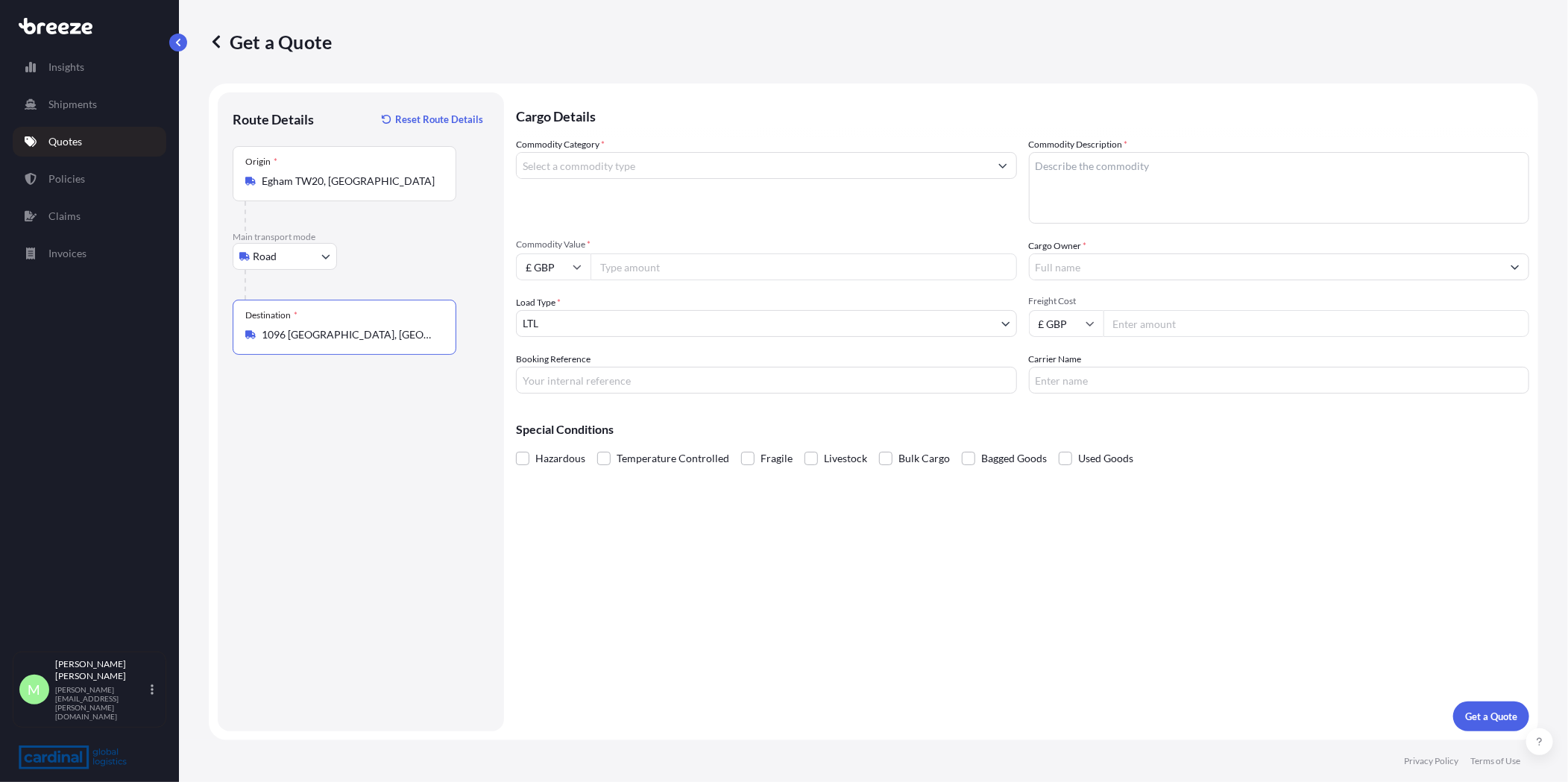
type input "1096 [GEOGRAPHIC_DATA], [GEOGRAPHIC_DATA]"
click at [616, 170] on input "Commodity Category *" at bounding box center [753, 165] width 473 height 27
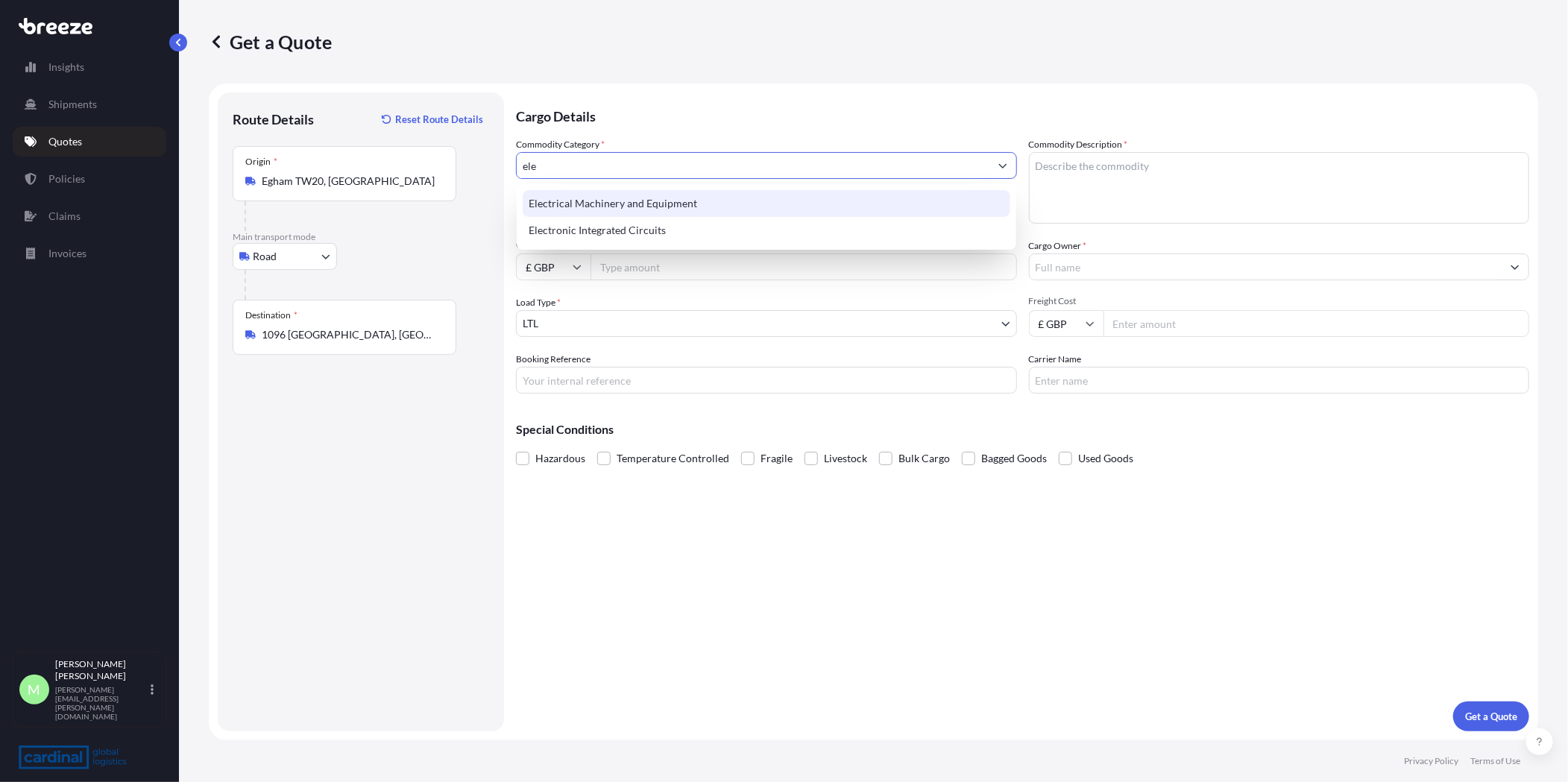
click at [690, 203] on div "Electrical Machinery and Equipment" at bounding box center [766, 204] width 487 height 27
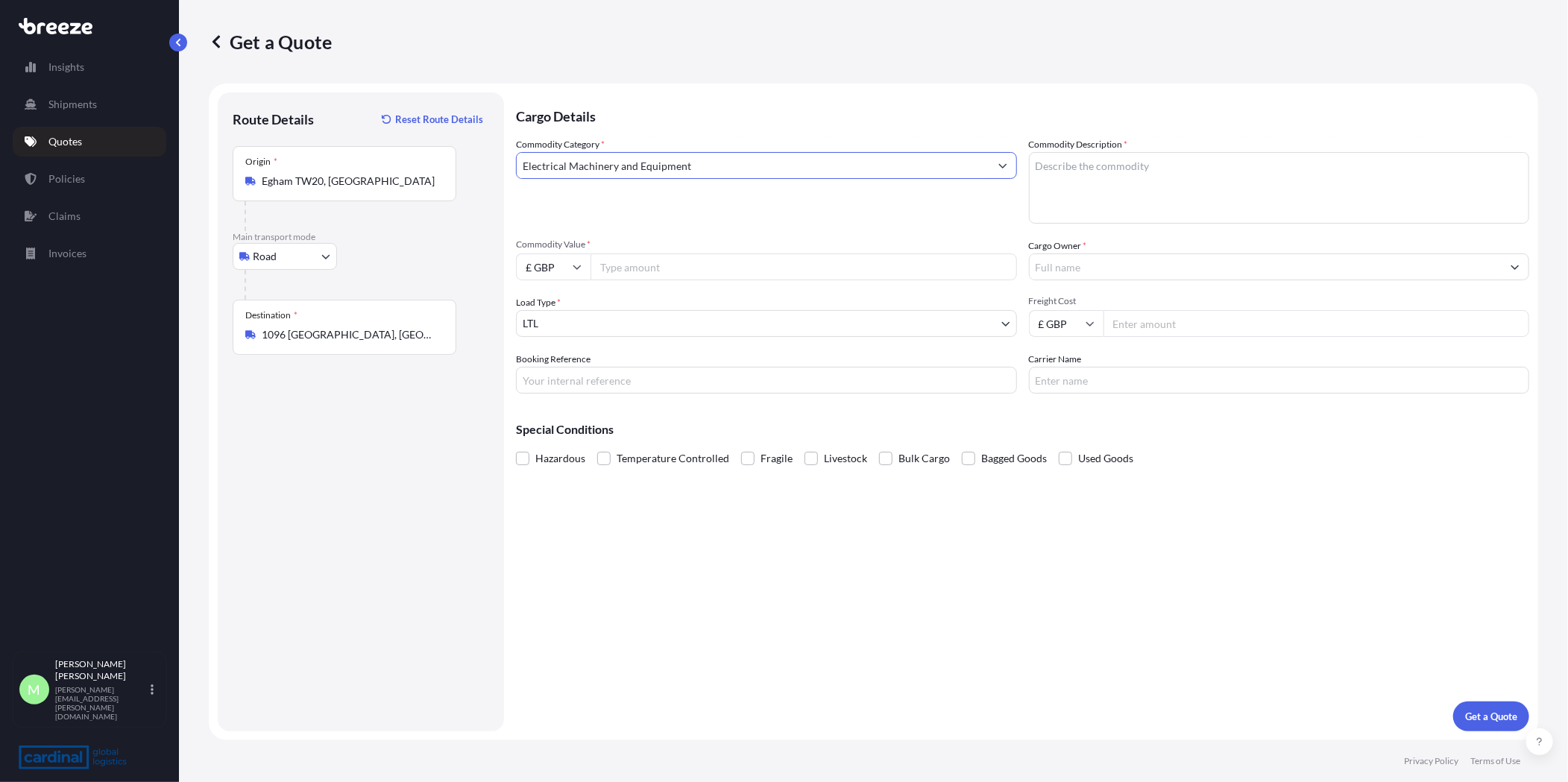
type input "Electrical Machinery and Equipment"
click at [1229, 145] on div "Commodity Description *" at bounding box center [1279, 181] width 501 height 87
click at [1174, 195] on textarea "Commodity Description *" at bounding box center [1279, 187] width 501 height 71
click at [1116, 165] on textarea "cables and" at bounding box center [1279, 187] width 501 height 71
type textarea "cables and tv screens"
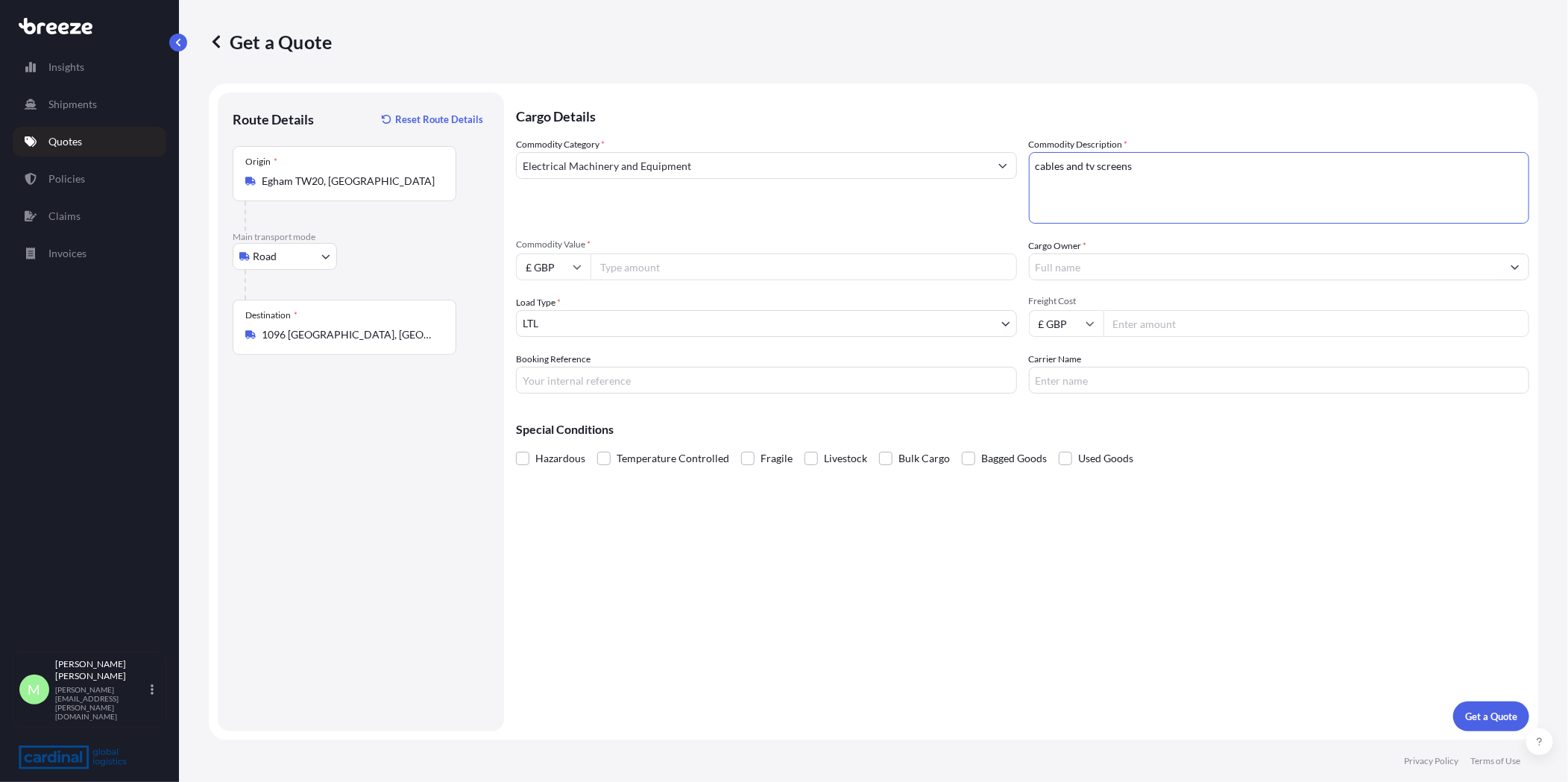
click at [719, 271] on input "Commodity Value *" at bounding box center [803, 267] width 426 height 27
click at [747, 275] on input "Commodity Value *" at bounding box center [803, 267] width 426 height 27
type input "117000.00"
click at [1164, 268] on input "Cargo Owner *" at bounding box center [1266, 267] width 473 height 27
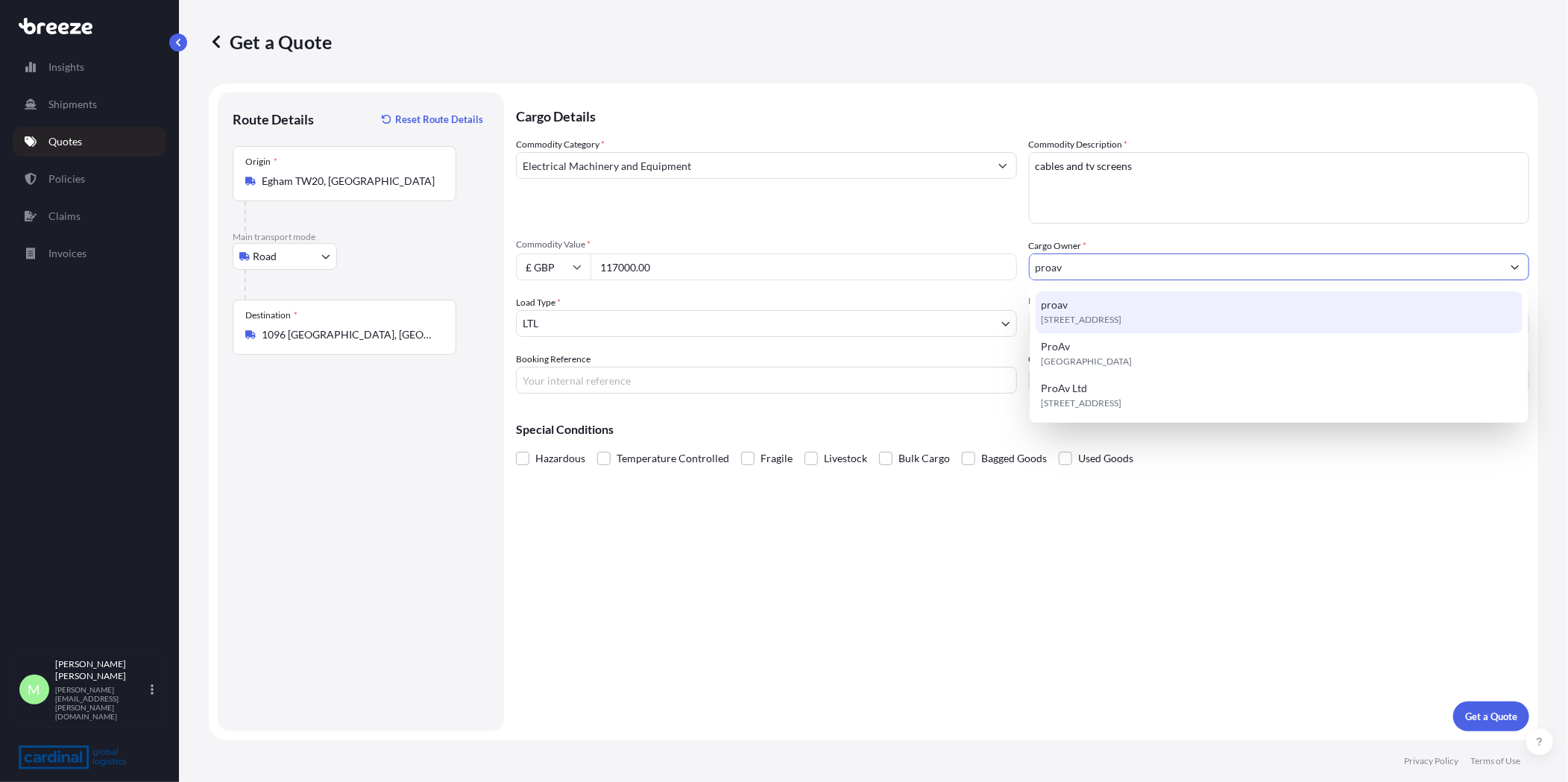
click at [1131, 310] on div "[STREET_ADDRESS]" at bounding box center [1279, 312] width 487 height 42
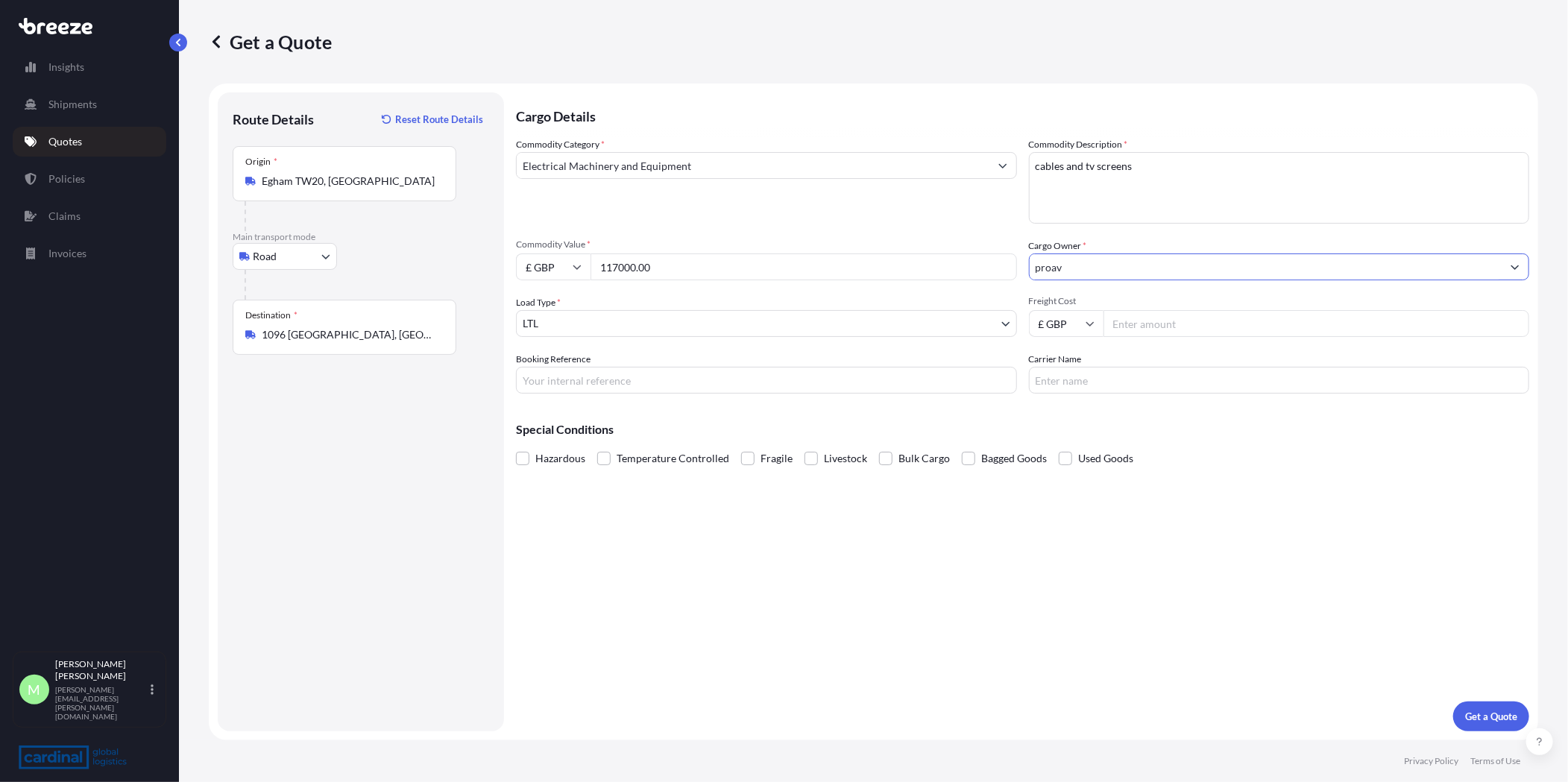
type input "proav"
click at [1201, 331] on input "Freight Cost" at bounding box center [1316, 324] width 426 height 27
type input "1450"
click at [1480, 705] on button "Get a Quote" at bounding box center [1490, 716] width 76 height 30
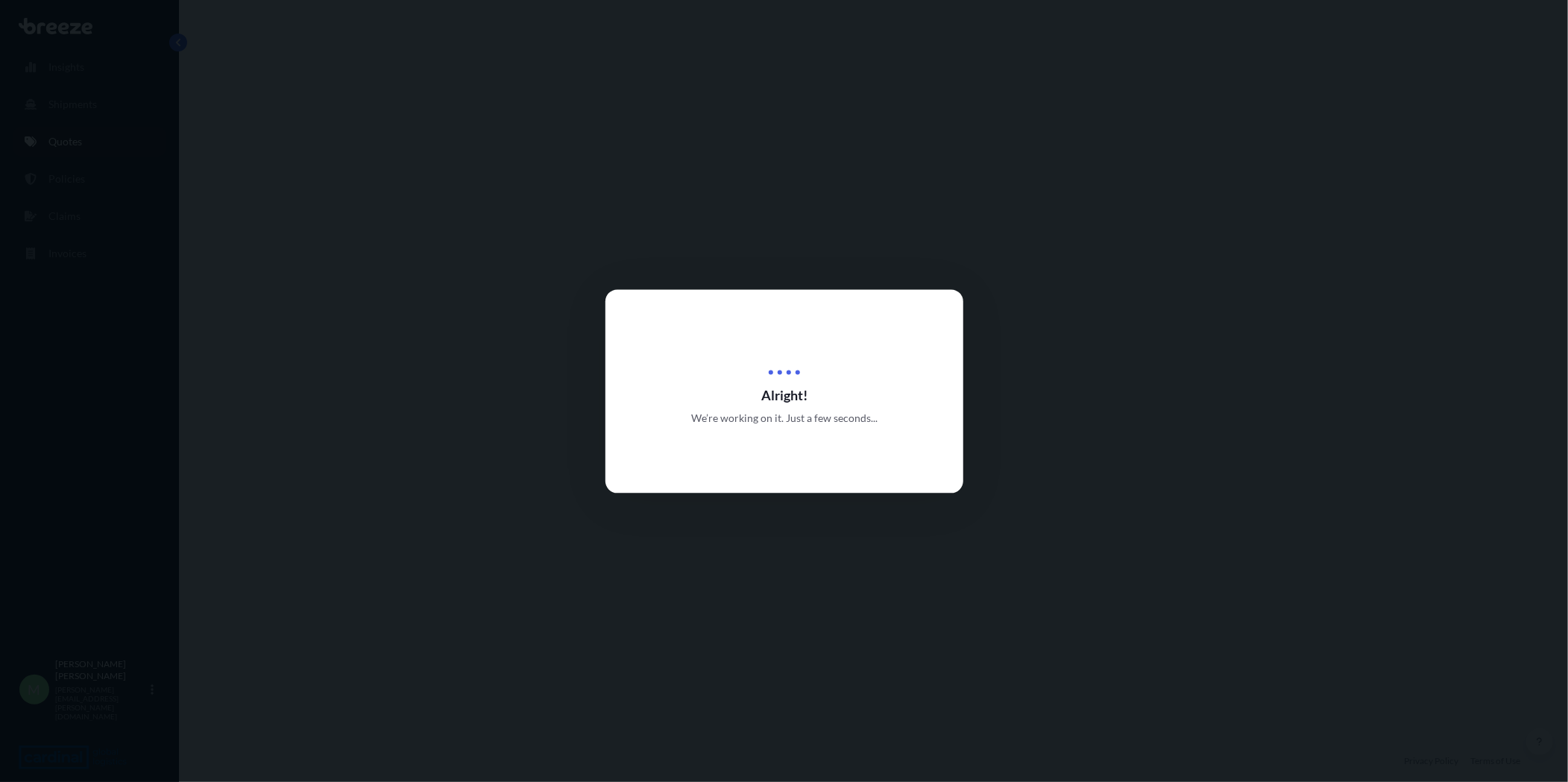
select select "Road"
select select "1"
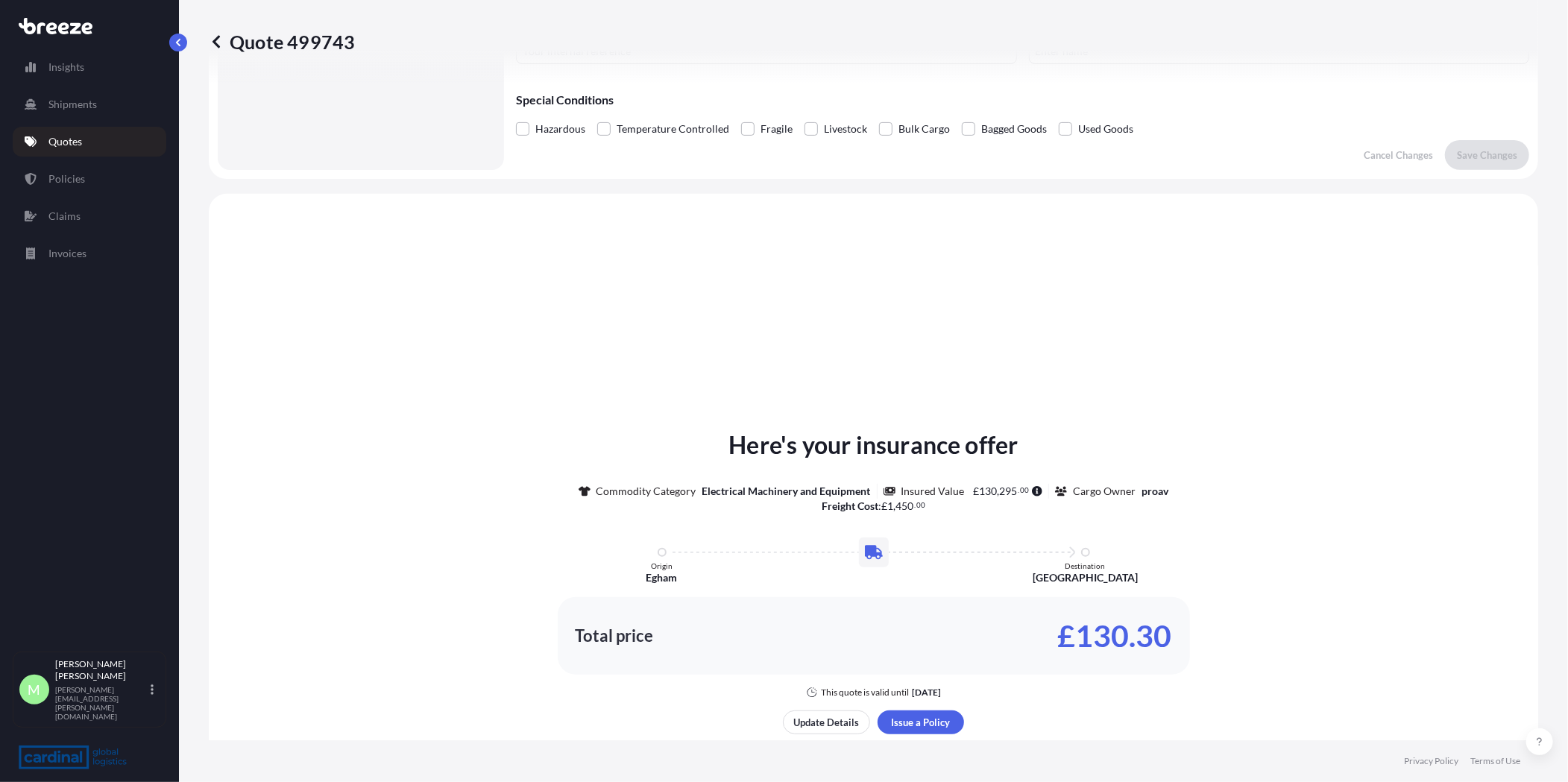
scroll to position [448, 0]
